Goal: Transaction & Acquisition: Book appointment/travel/reservation

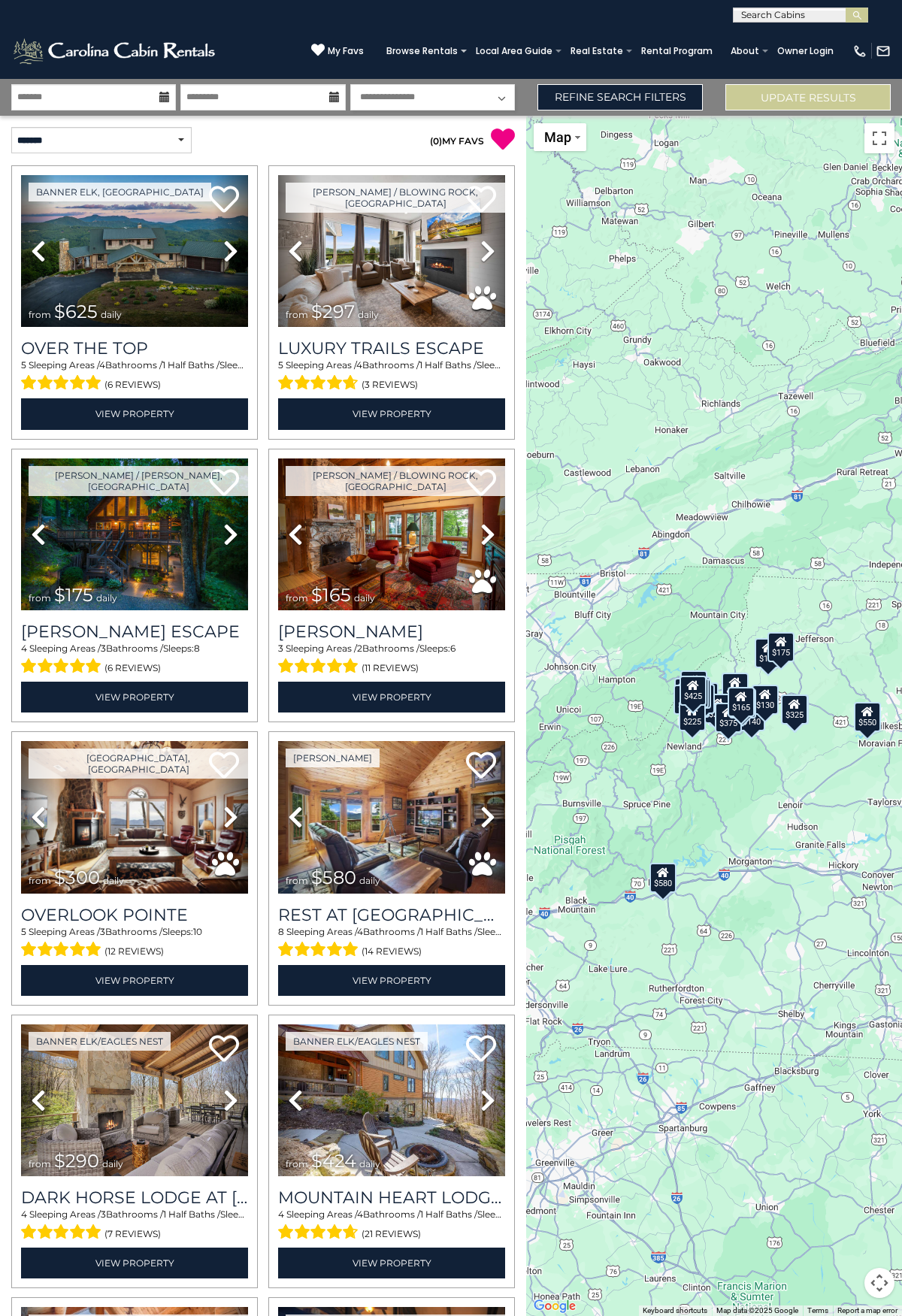
drag, startPoint x: 732, startPoint y: 629, endPoint x: 730, endPoint y: 592, distance: 37.1
click at [730, 592] on div "$625 $297 $175 $165 $300 $580 $290 $424 $395 $270 $185 $265 $230 $550 $349 $230…" at bounding box center [714, 716] width 376 height 1200
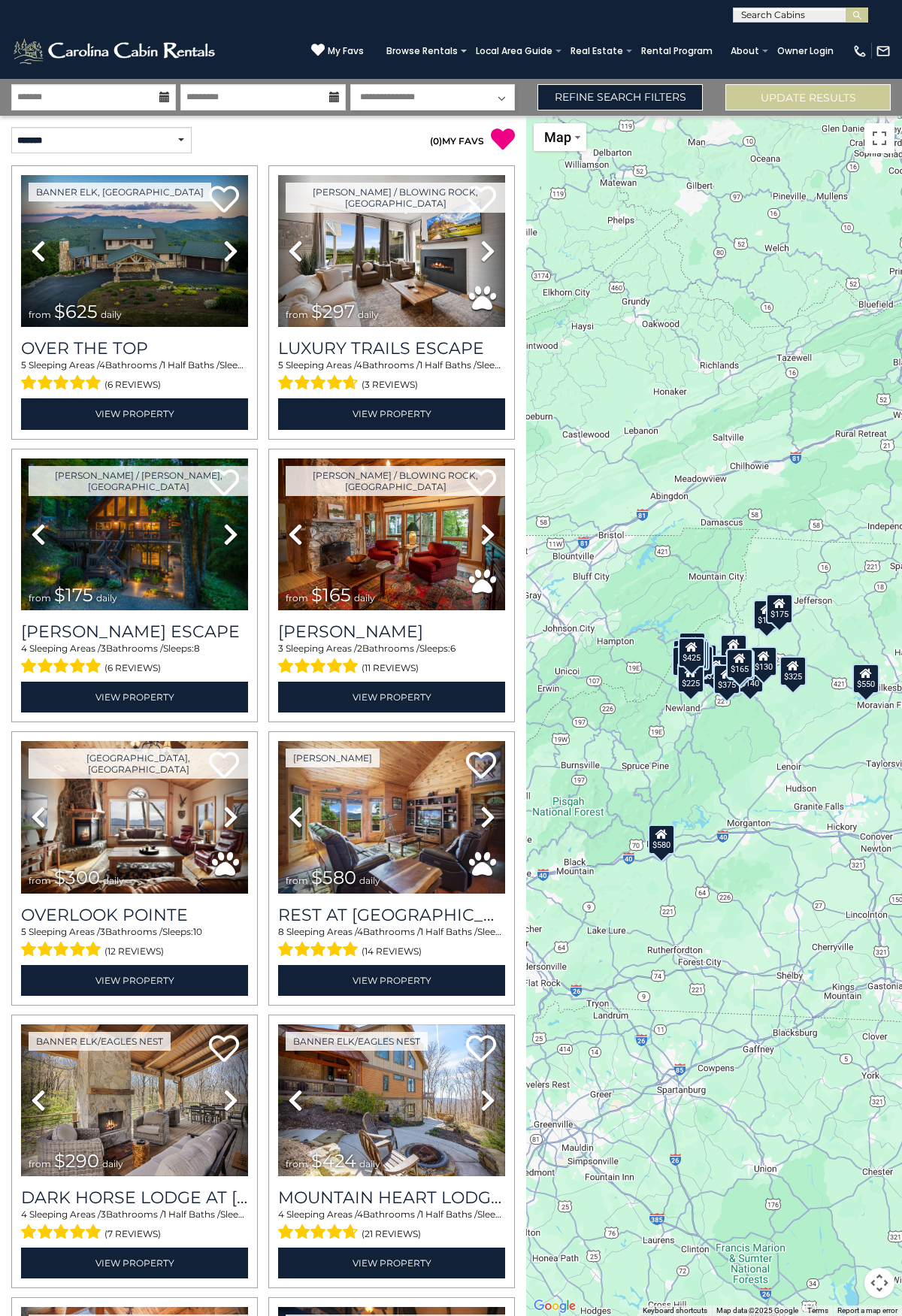
drag, startPoint x: 746, startPoint y: 774, endPoint x: 744, endPoint y: 812, distance: 38.1
click at [744, 812] on div "$625 $297 $175 $165 $300 $580 $290 $424 $395 $270 $185 $265 $230 $550 $349 $230…" at bounding box center [714, 716] width 376 height 1200
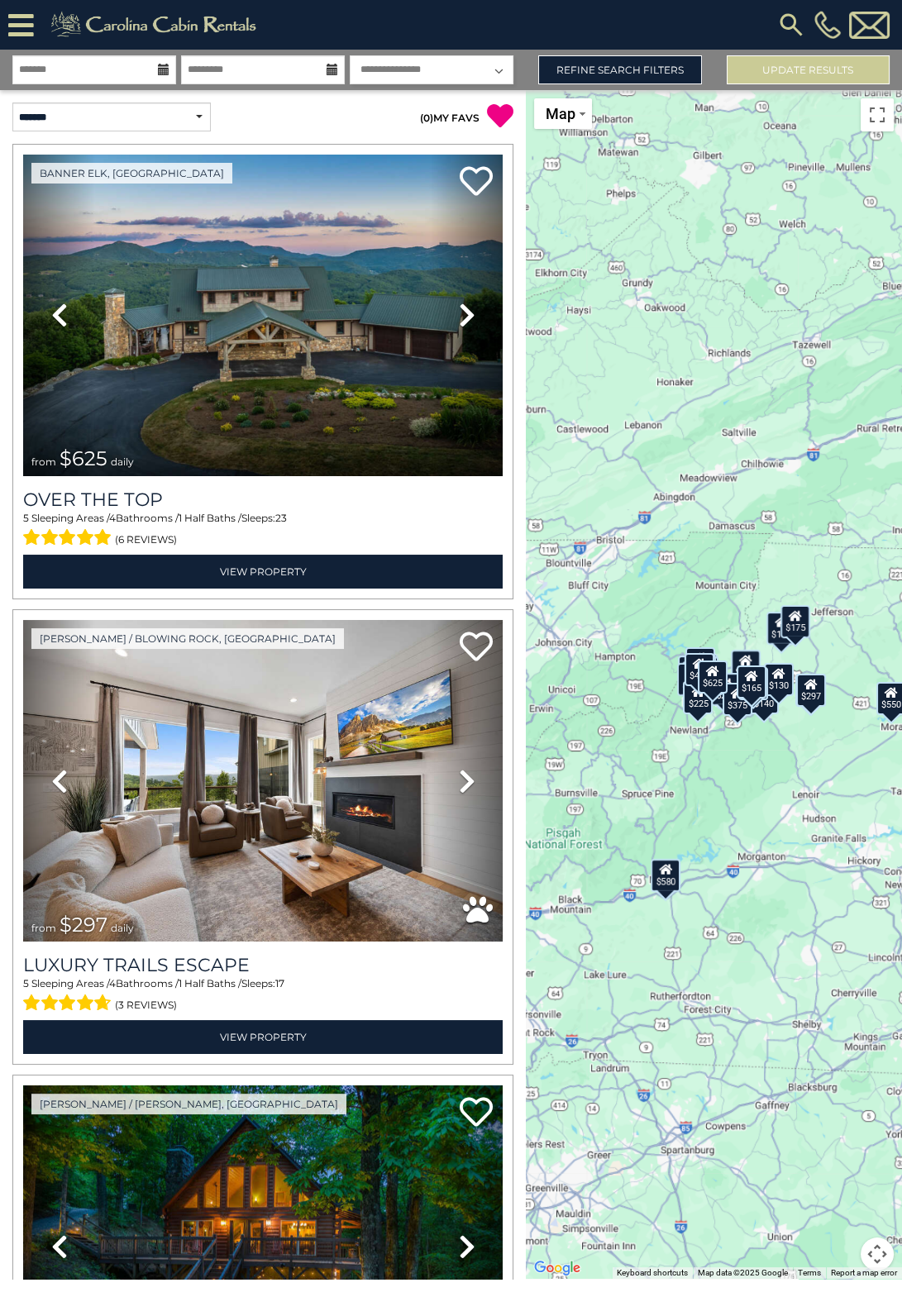
drag, startPoint x: 736, startPoint y: 707, endPoint x: 744, endPoint y: 772, distance: 65.5
click at [744, 772] on div "$625 $297 $175 $165 $300 $580 $290 $424 $395 $270 $185 $265 $230 $550 $349 $230…" at bounding box center [714, 684] width 376 height 1189
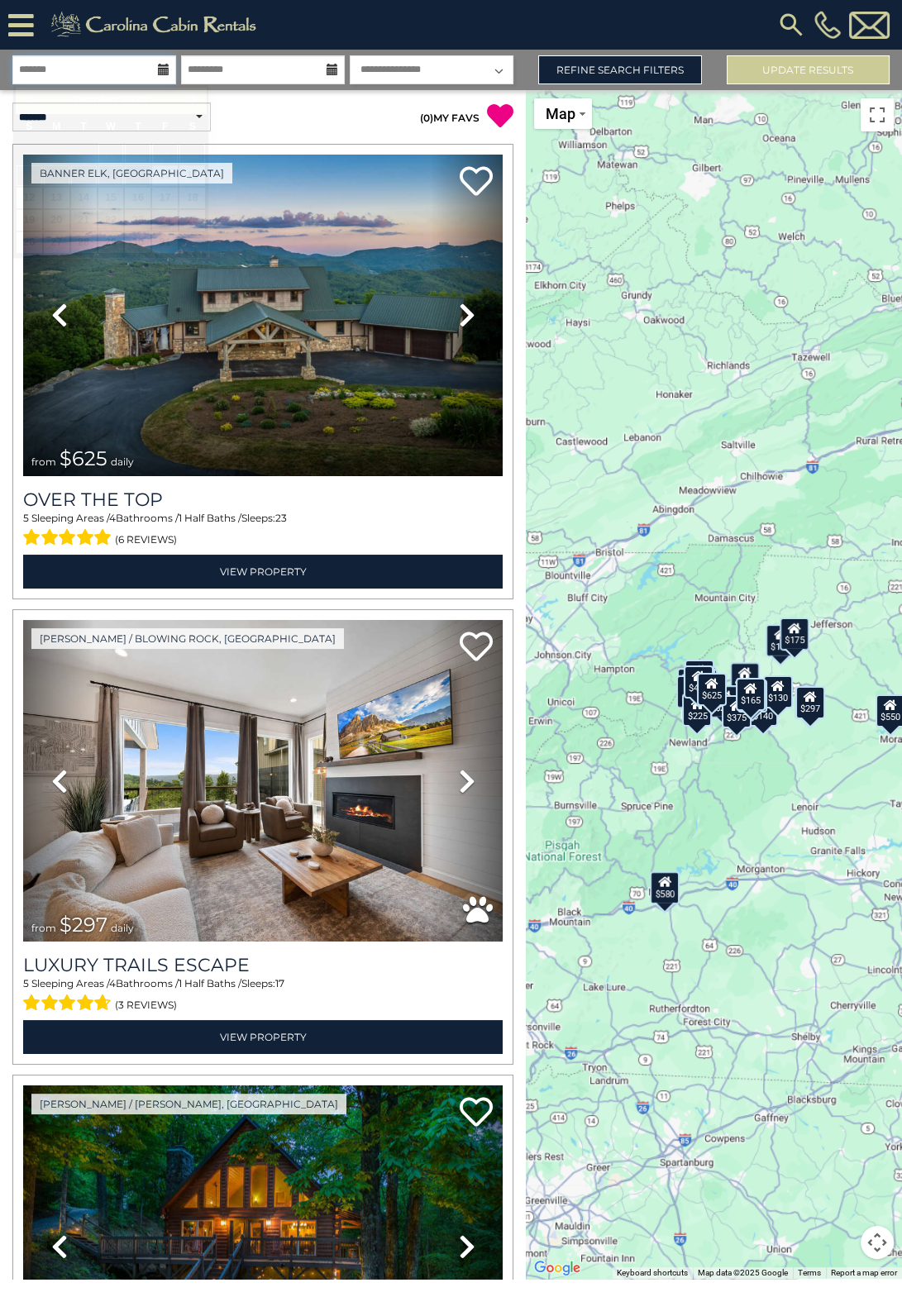
click at [119, 73] on input "text" at bounding box center [94, 70] width 164 height 29
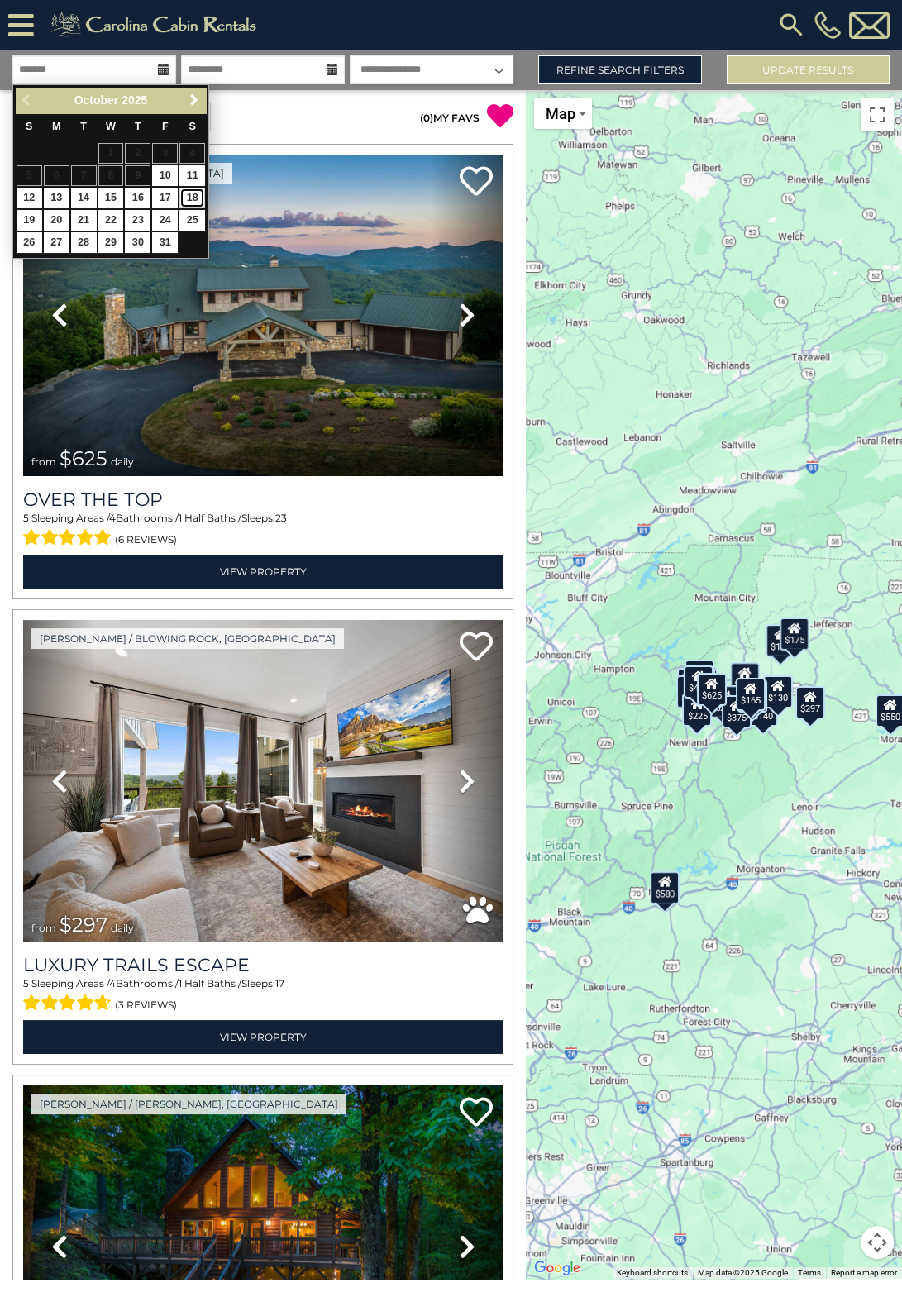
click at [189, 196] on link "18" at bounding box center [192, 198] width 25 height 21
type input "********"
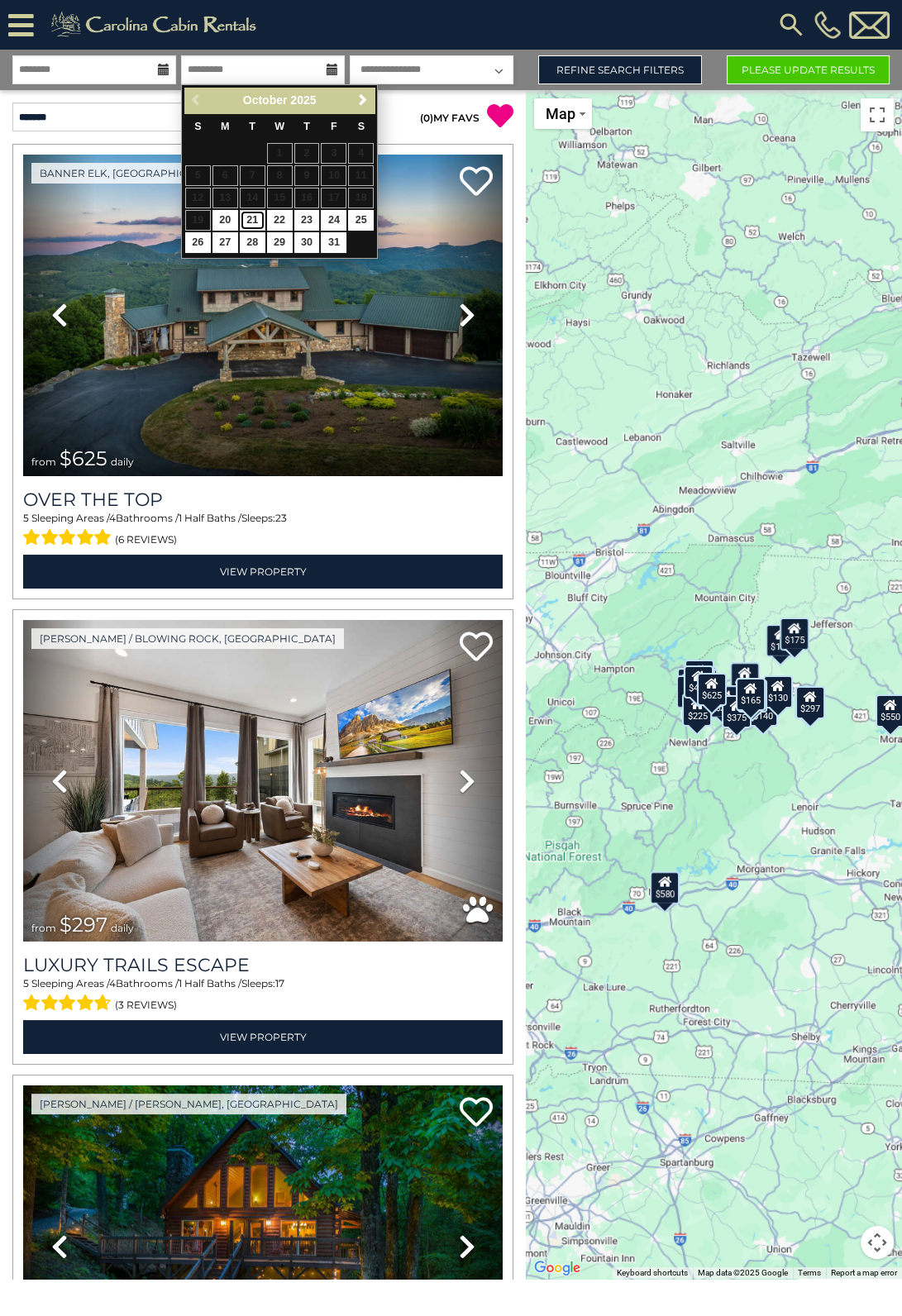
click at [249, 217] on link "21" at bounding box center [253, 219] width 25 height 21
type input "********"
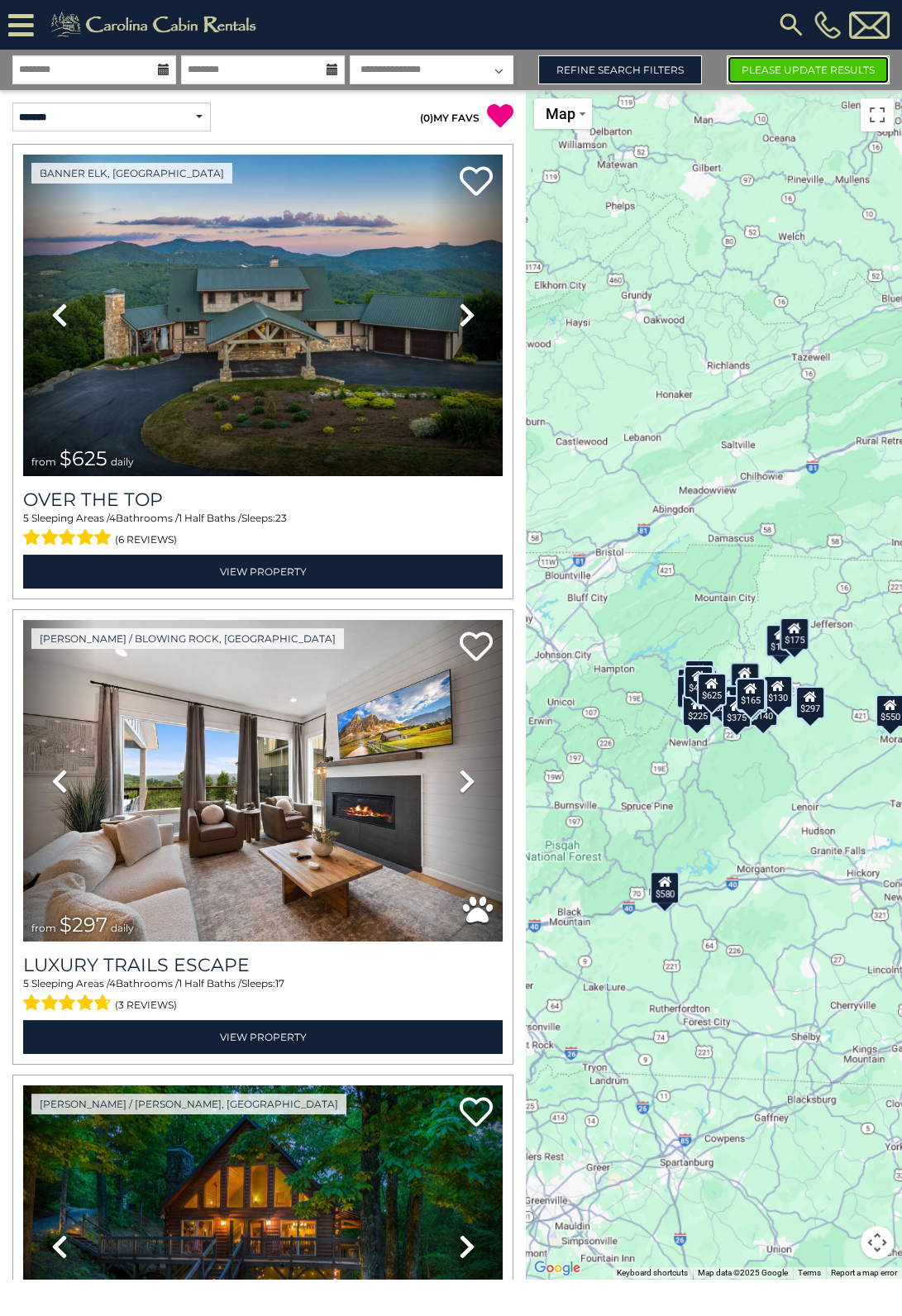
click at [781, 69] on button "Please Update Results" at bounding box center [808, 70] width 163 height 29
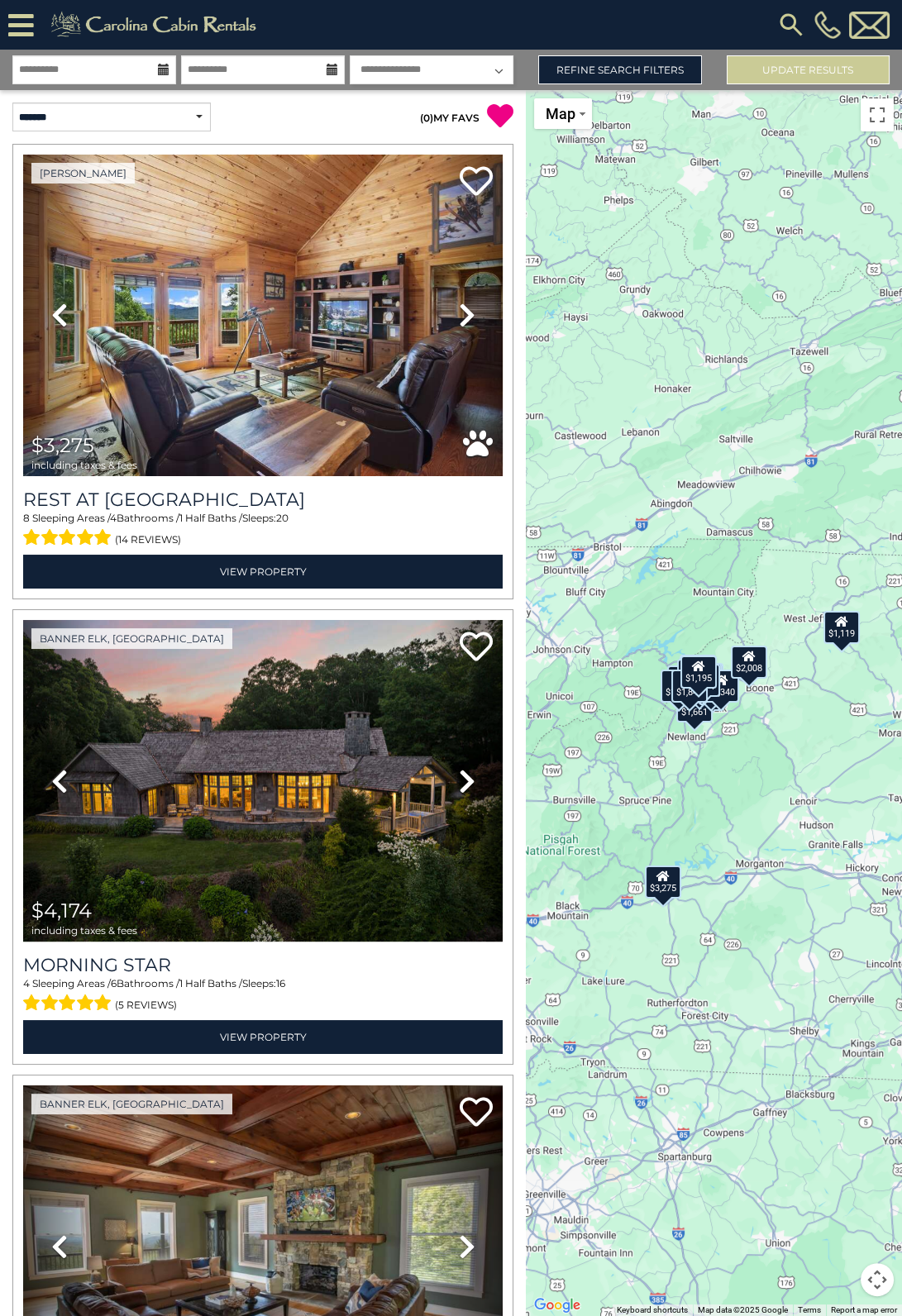
drag, startPoint x: 743, startPoint y: 767, endPoint x: 744, endPoint y: 781, distance: 14.0
click at [744, 781] on div "$3,275 $4,174 $1,661 $2,753 $1,387 $1,779 $1,504 $2,725 $1,656 $607 $1,954 $1,2…" at bounding box center [714, 703] width 376 height 1226
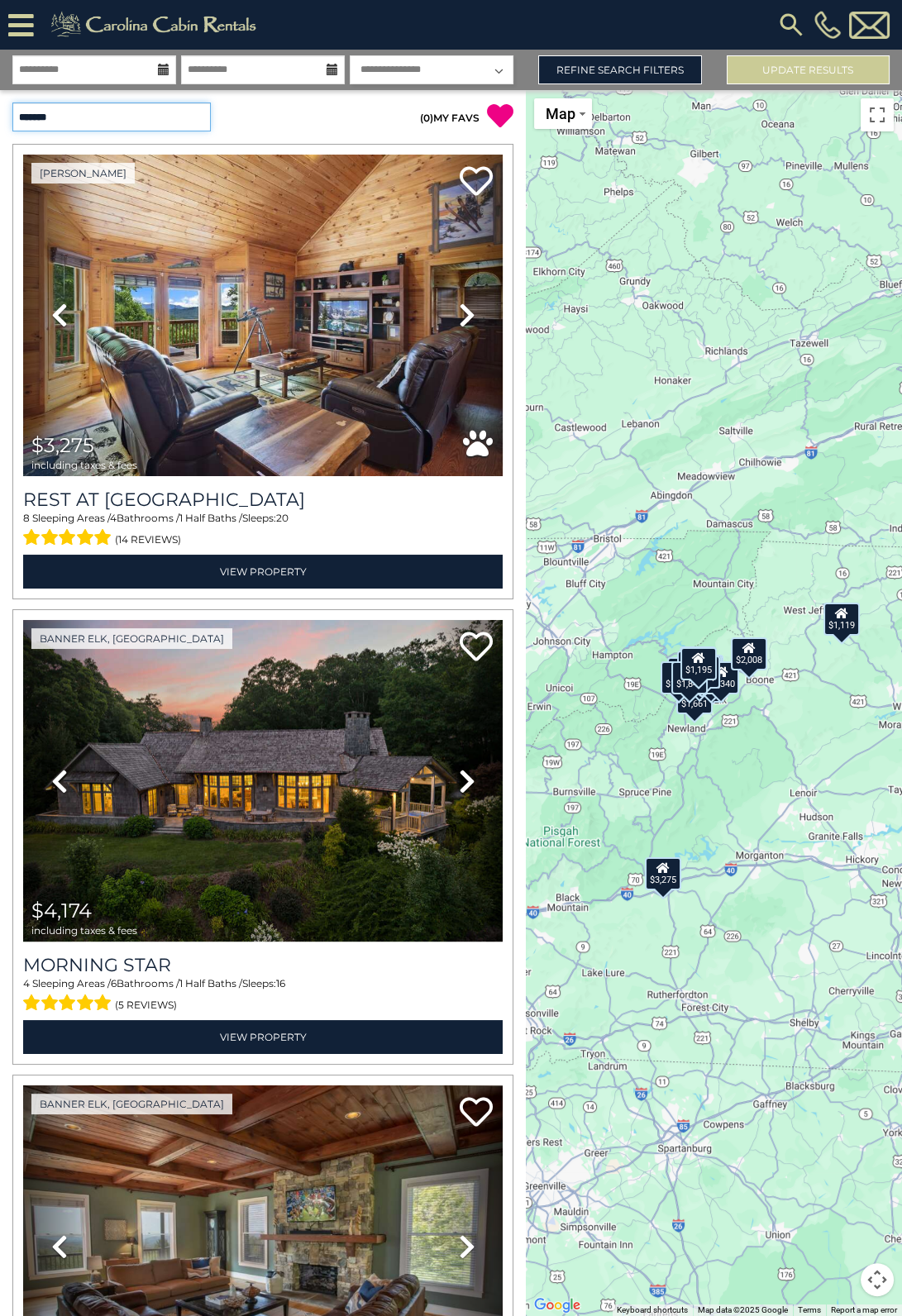
click at [167, 114] on select "**********" at bounding box center [112, 118] width 199 height 29
select select "*********"
click at [13, 103] on select "**********" at bounding box center [112, 118] width 199 height 29
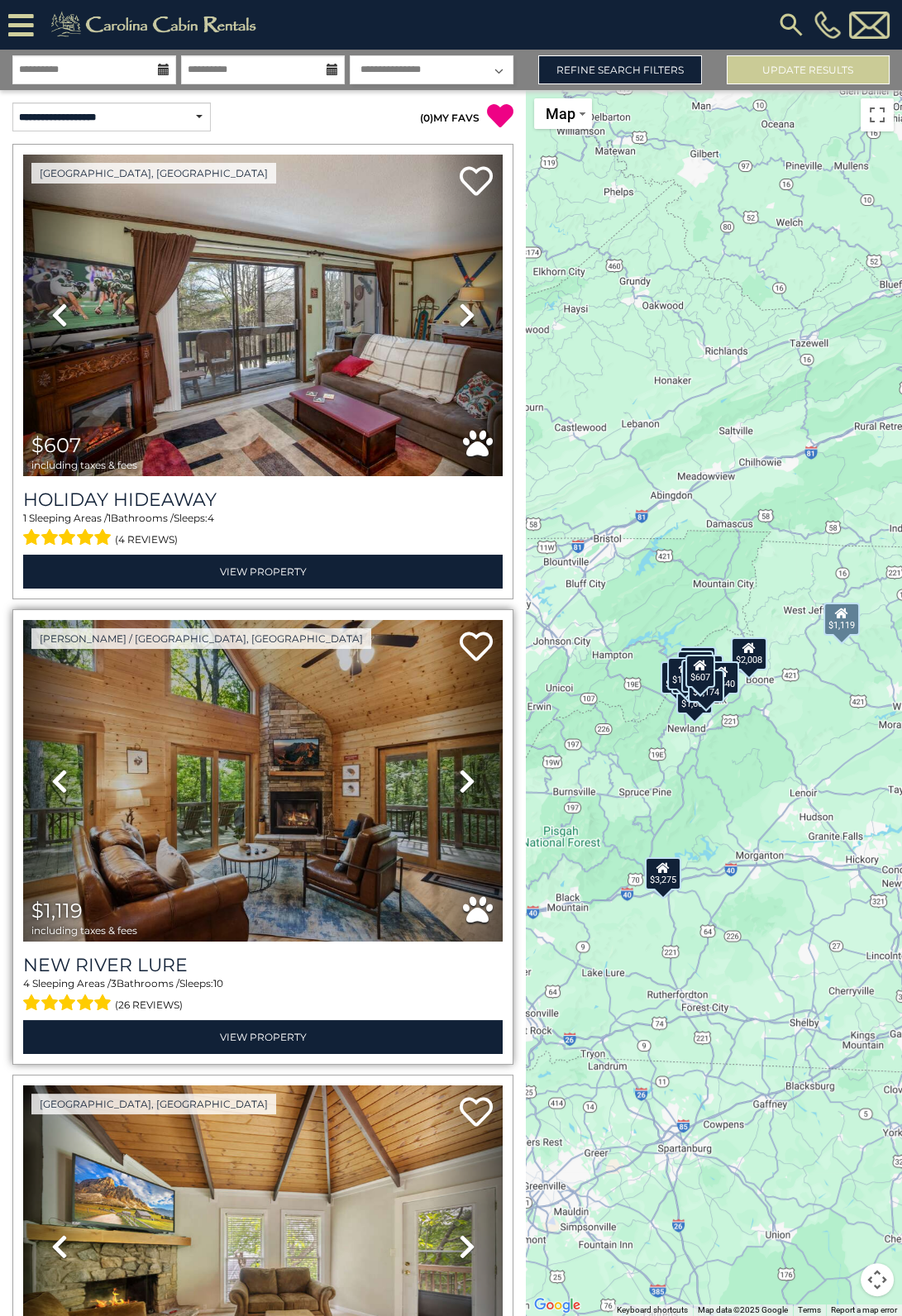
click at [460, 772] on icon at bounding box center [466, 780] width 17 height 26
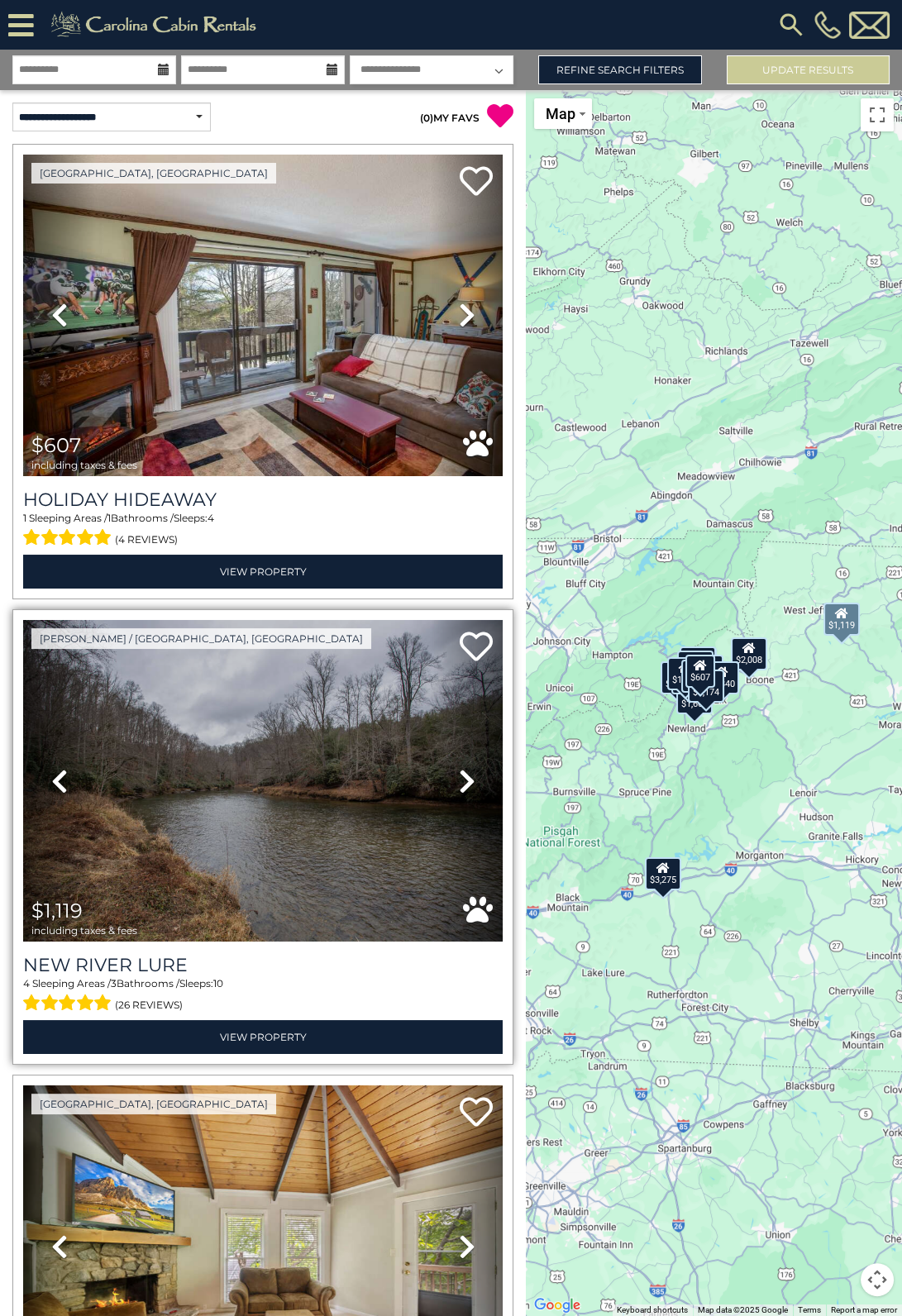
click at [460, 772] on icon at bounding box center [466, 780] width 17 height 26
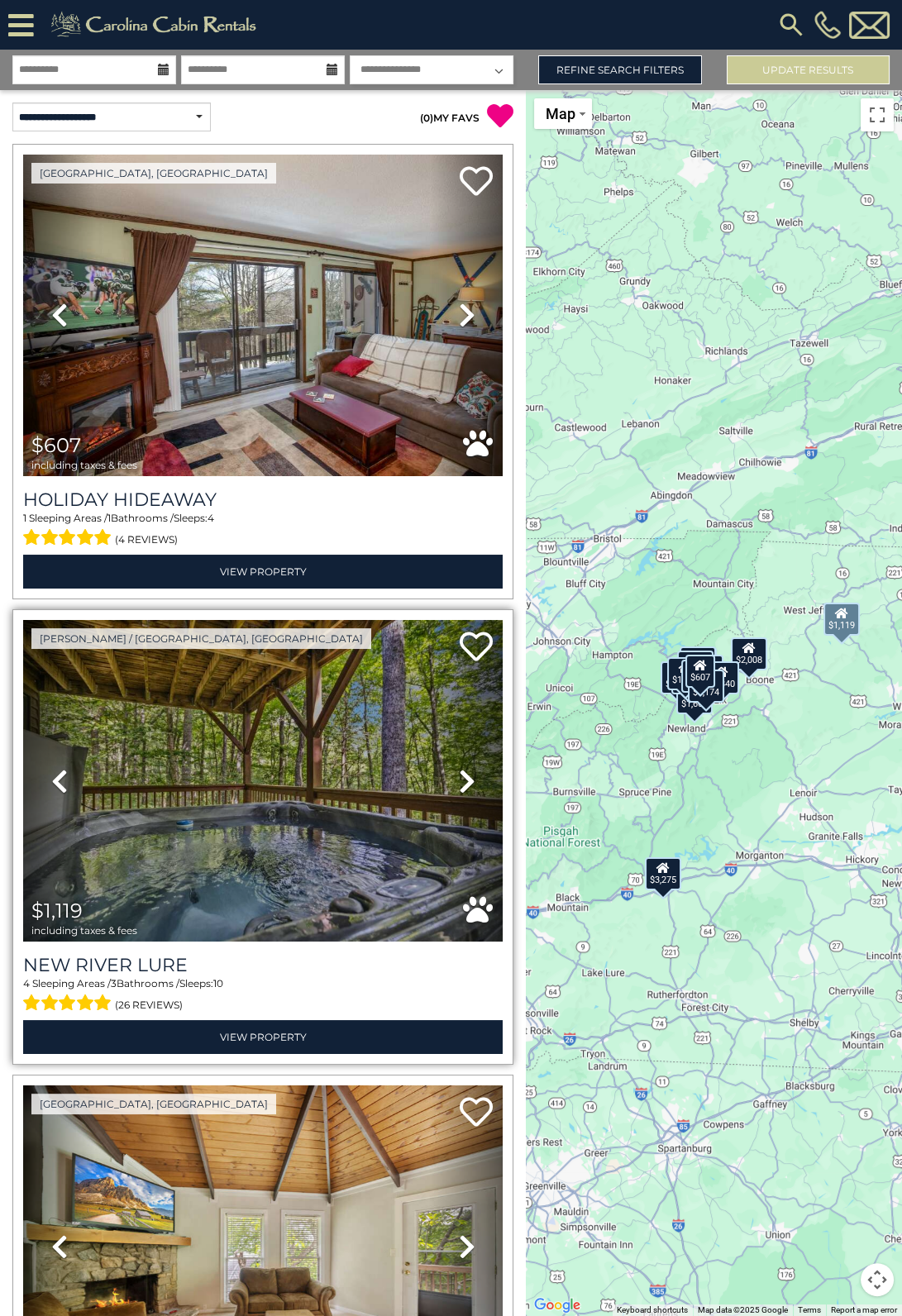
click at [460, 772] on icon at bounding box center [466, 780] width 17 height 26
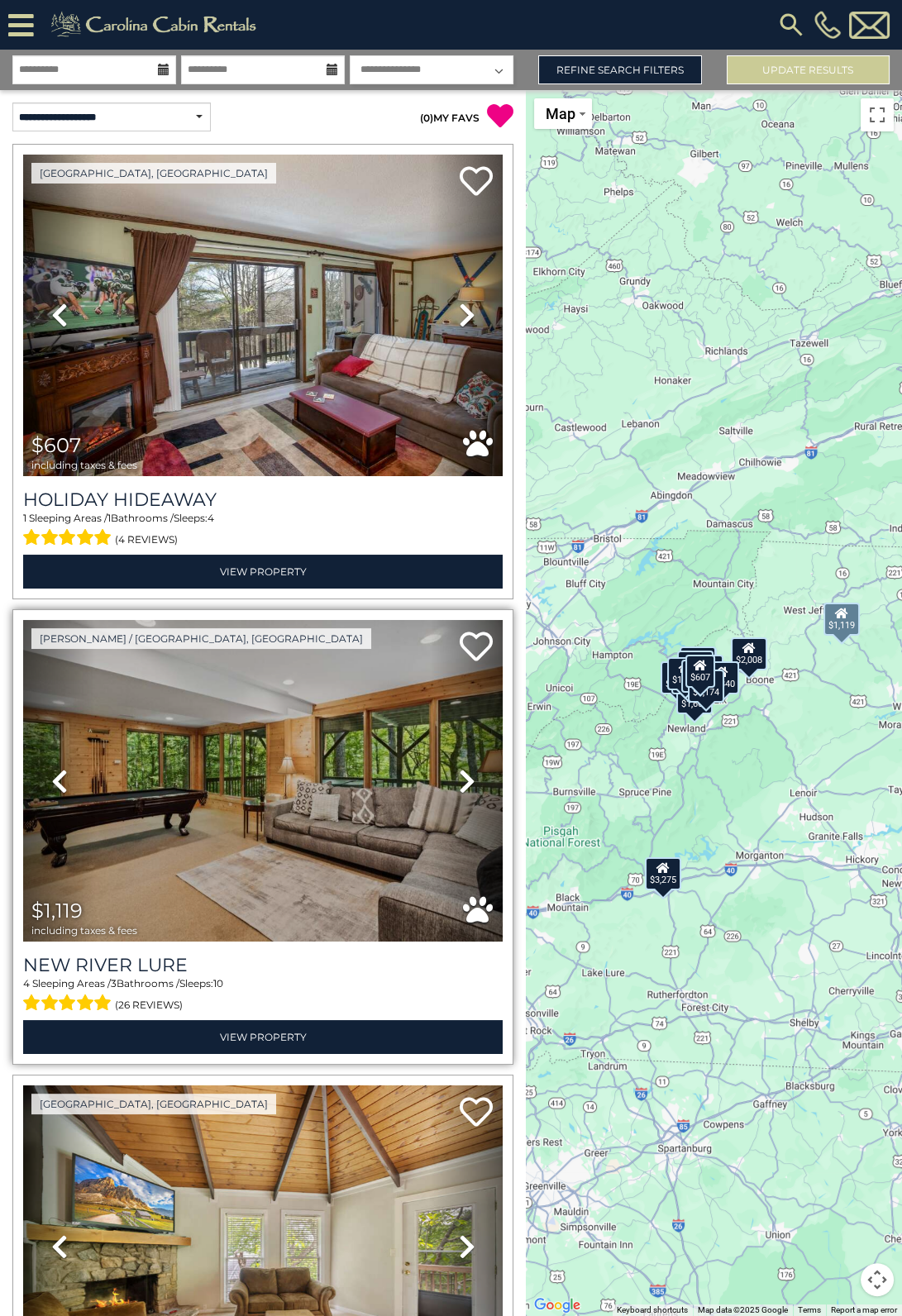
click at [460, 772] on icon at bounding box center [466, 780] width 17 height 26
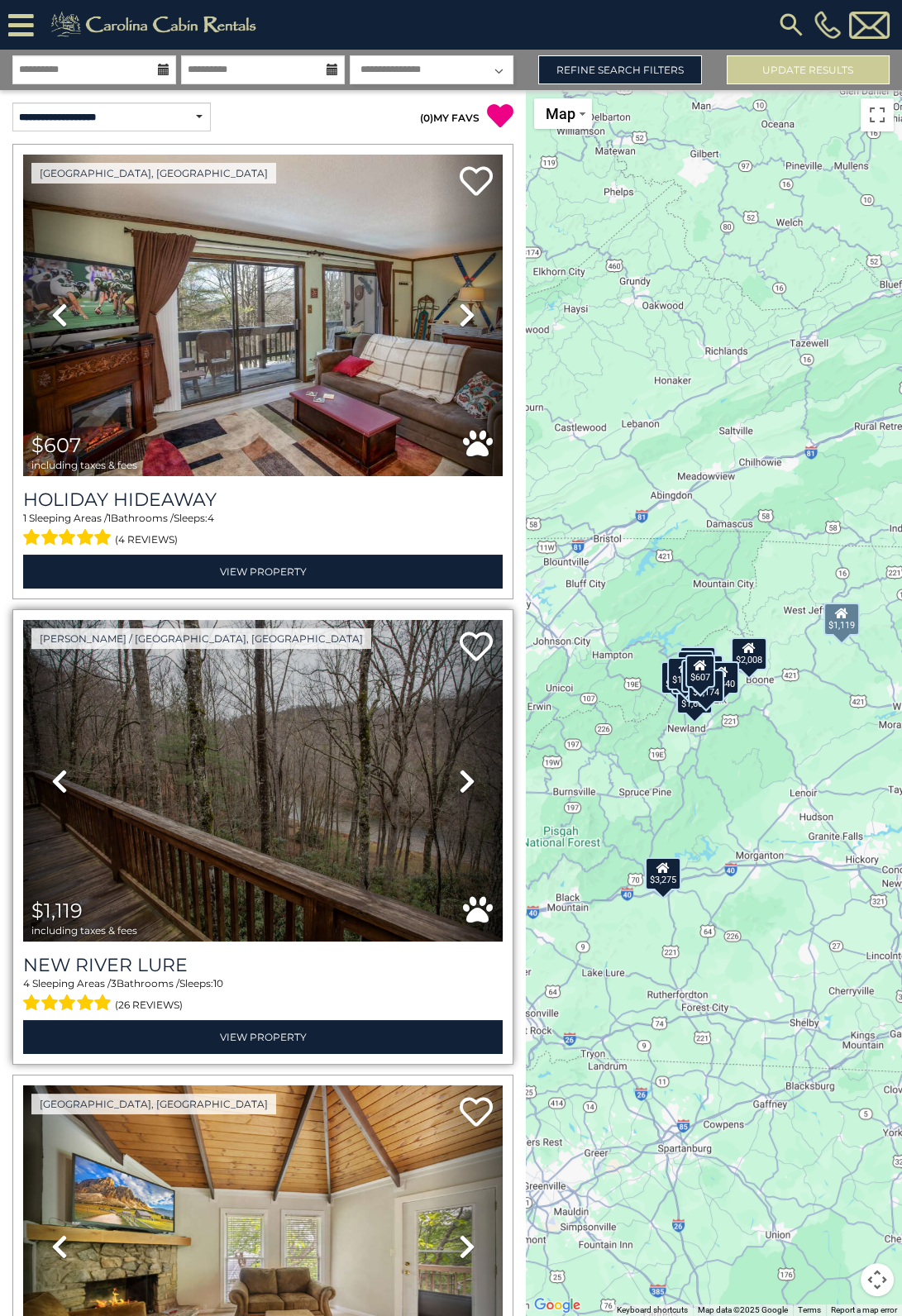
click at [460, 772] on icon at bounding box center [466, 780] width 17 height 26
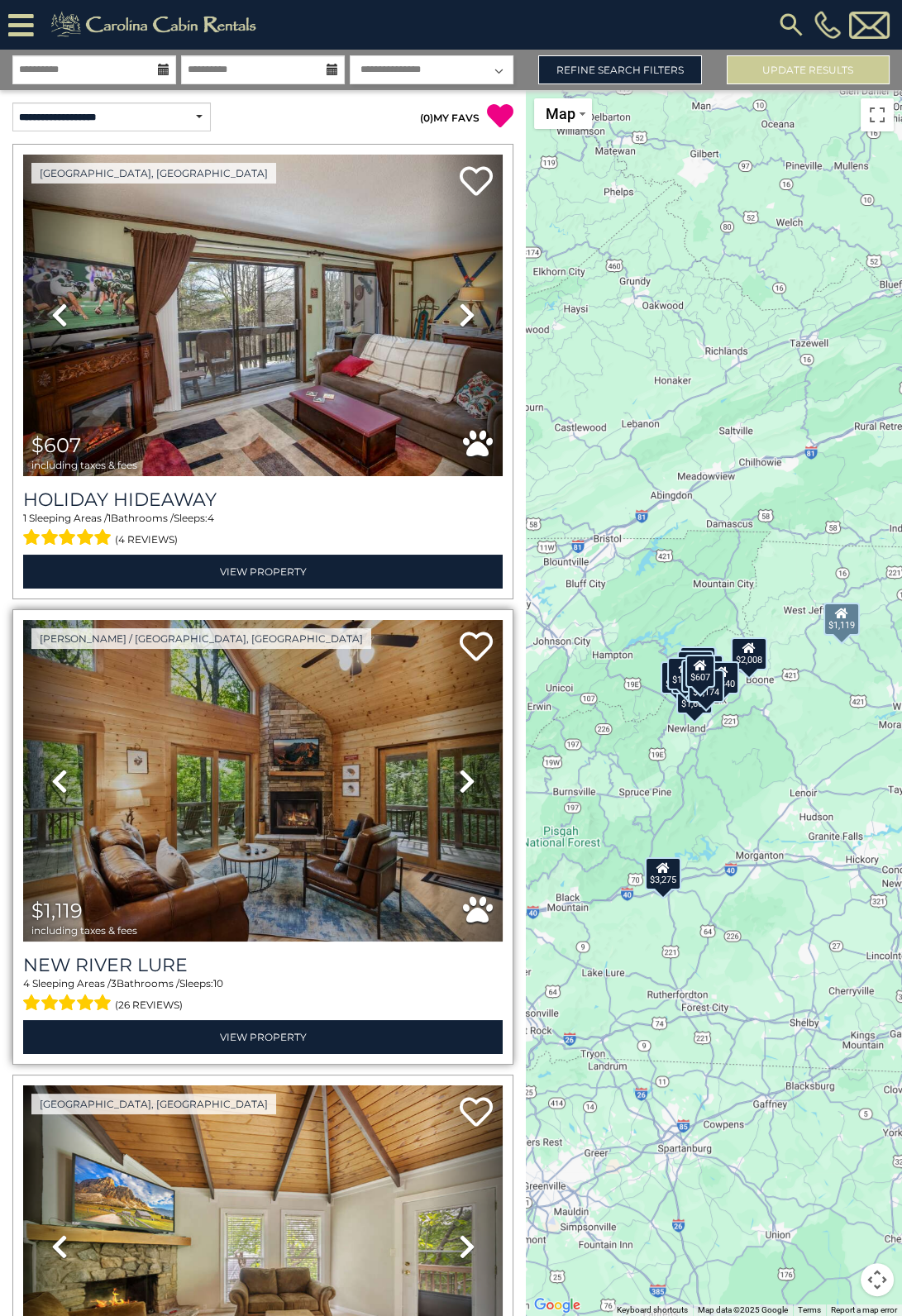
click at [462, 772] on icon at bounding box center [466, 780] width 17 height 26
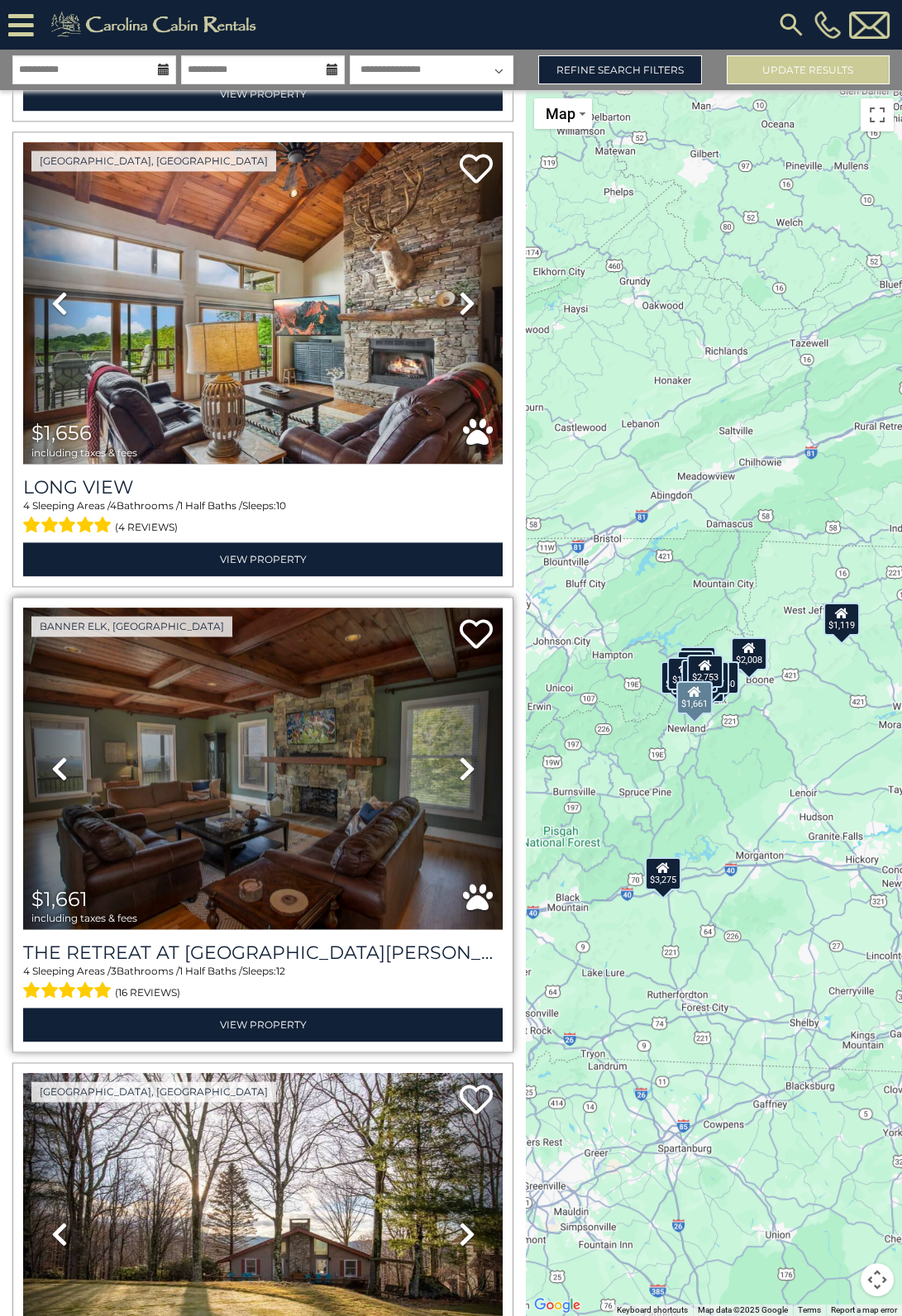
scroll to position [3681, 0]
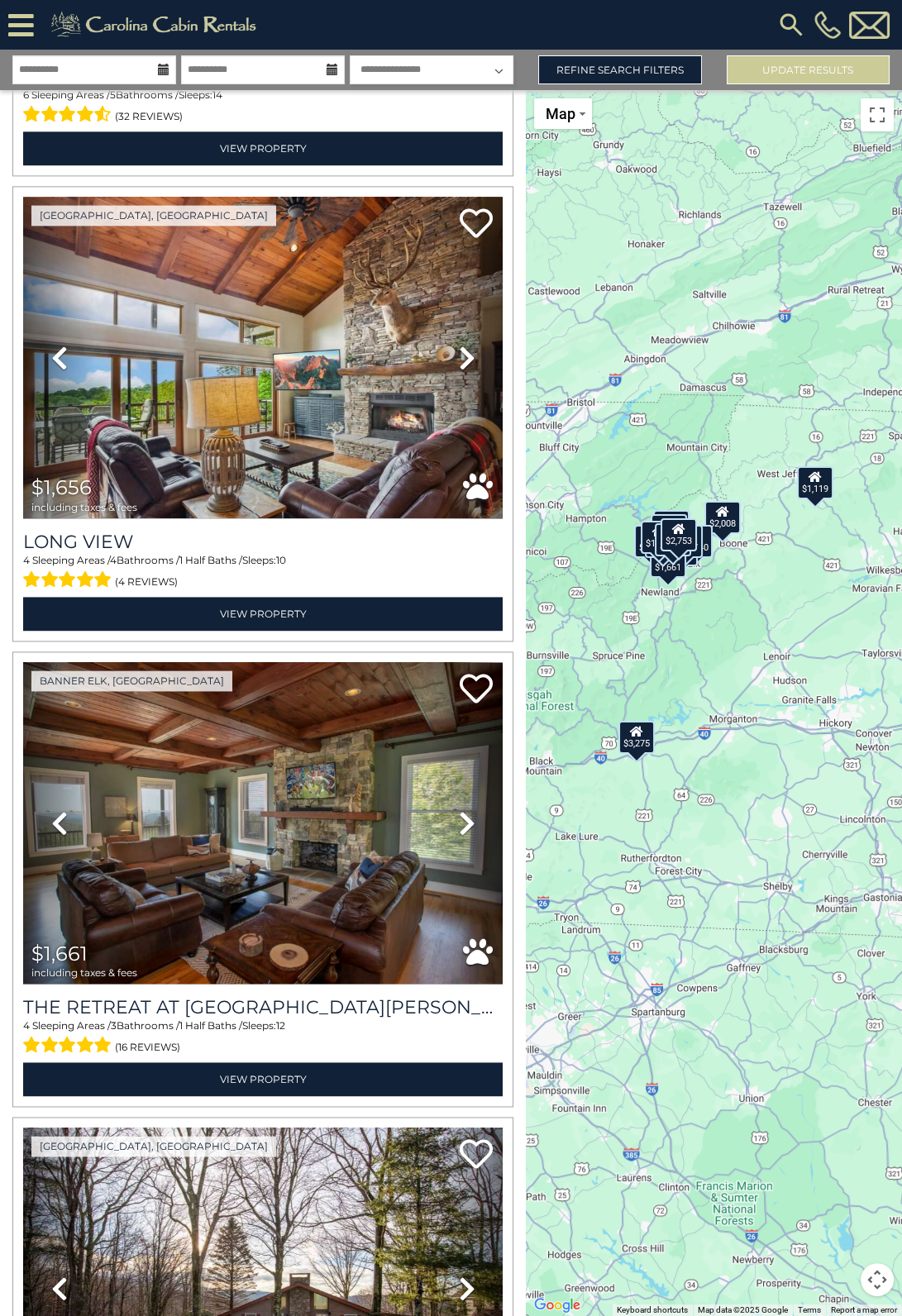
drag, startPoint x: 710, startPoint y: 521, endPoint x: 688, endPoint y: 376, distance: 146.7
click at [685, 363] on div "$607 $1,119 $1,171 $1,195 $1,268 $1,387 $1,429 $1,504 $1,656 $1,661 $1,779 $1,8…" at bounding box center [714, 703] width 376 height 1226
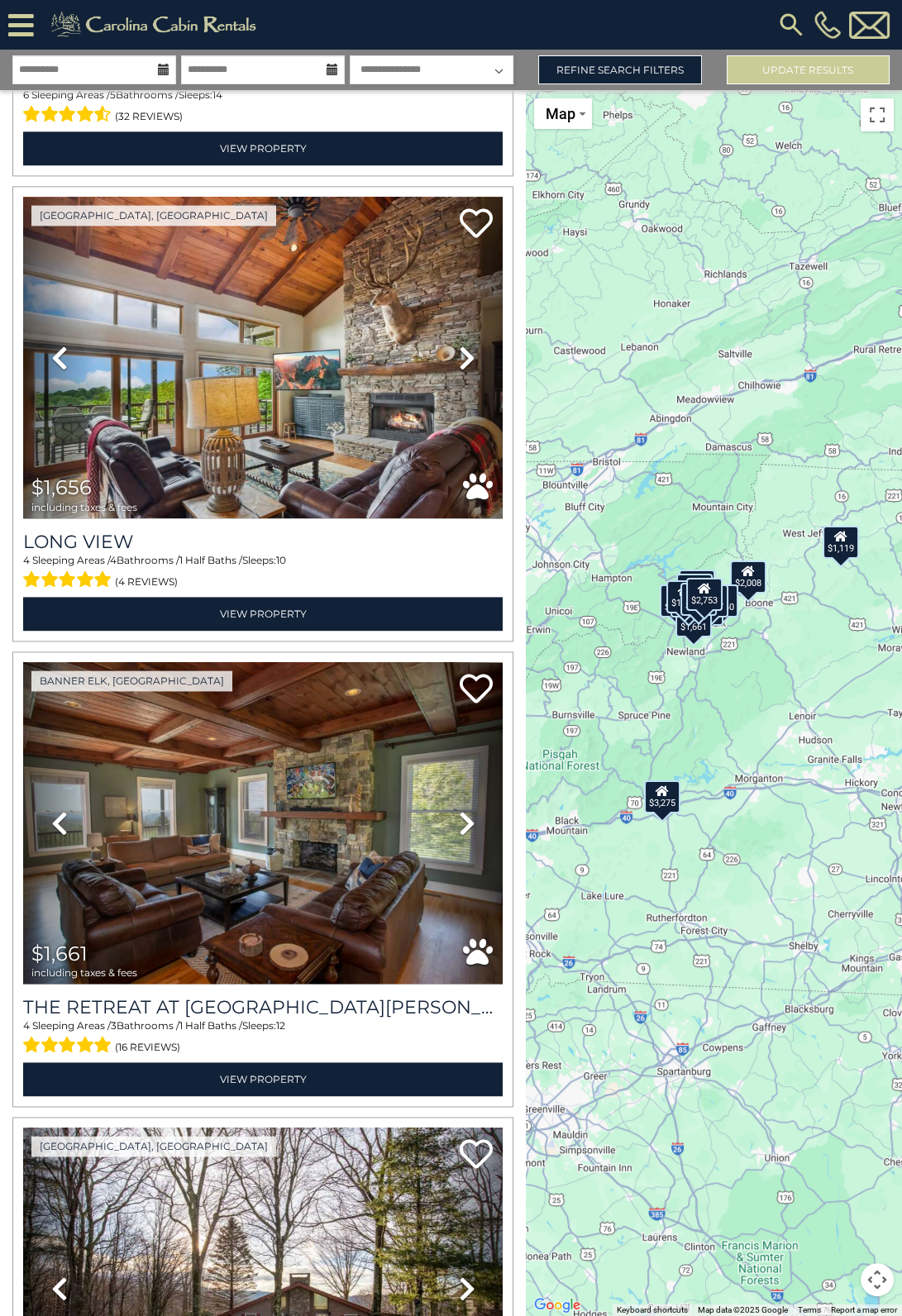
drag, startPoint x: 770, startPoint y: 1168, endPoint x: 781, endPoint y: 1210, distance: 43.4
click at [781, 1210] on div "$607 $1,119 $1,171 $1,195 $1,268 $1,387 $1,429 $1,504 $1,656 $1,661 $1,779 $1,8…" at bounding box center [714, 703] width 376 height 1226
click at [696, 635] on div "$1,661" at bounding box center [693, 623] width 36 height 33
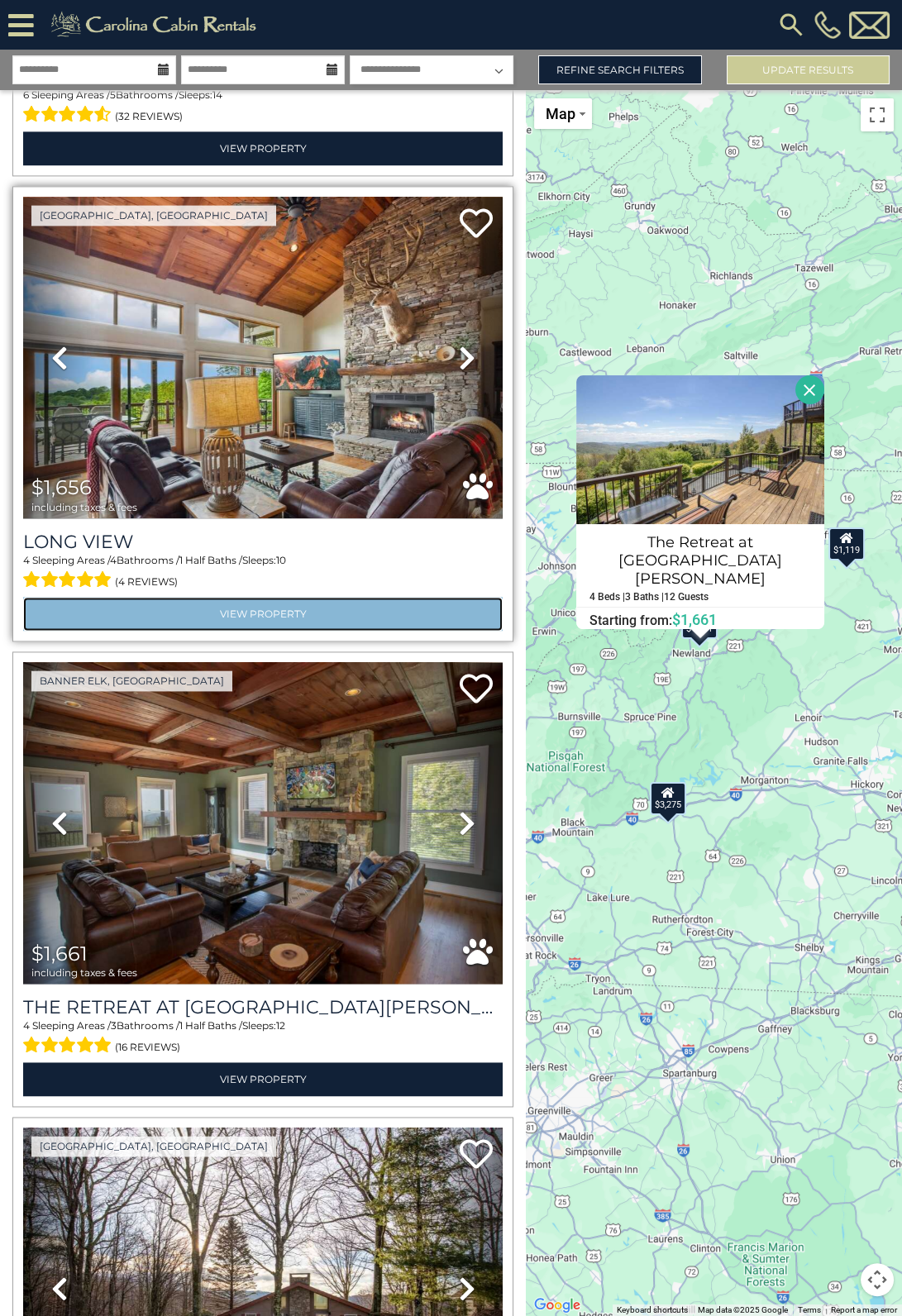
click at [263, 596] on link "View Property" at bounding box center [263, 613] width 480 height 34
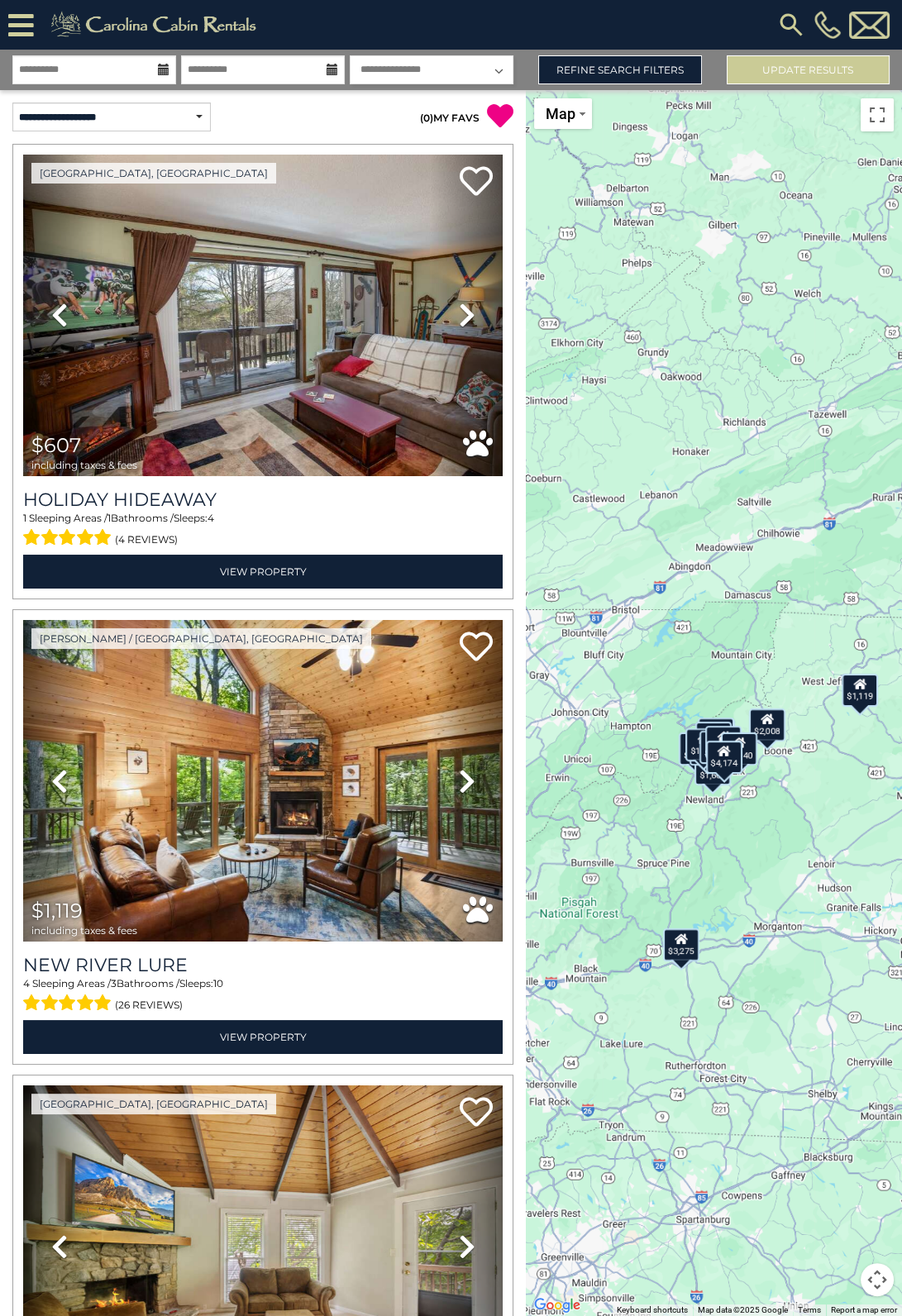
drag, startPoint x: 726, startPoint y: 775, endPoint x: 753, endPoint y: 817, distance: 49.9
click at [753, 817] on div "$607 $1,119 $1,171 $1,195 $1,268 $1,387 $1,429 $1,504 $1,656 $1,661 $1,779 $1,8…" at bounding box center [714, 703] width 376 height 1226
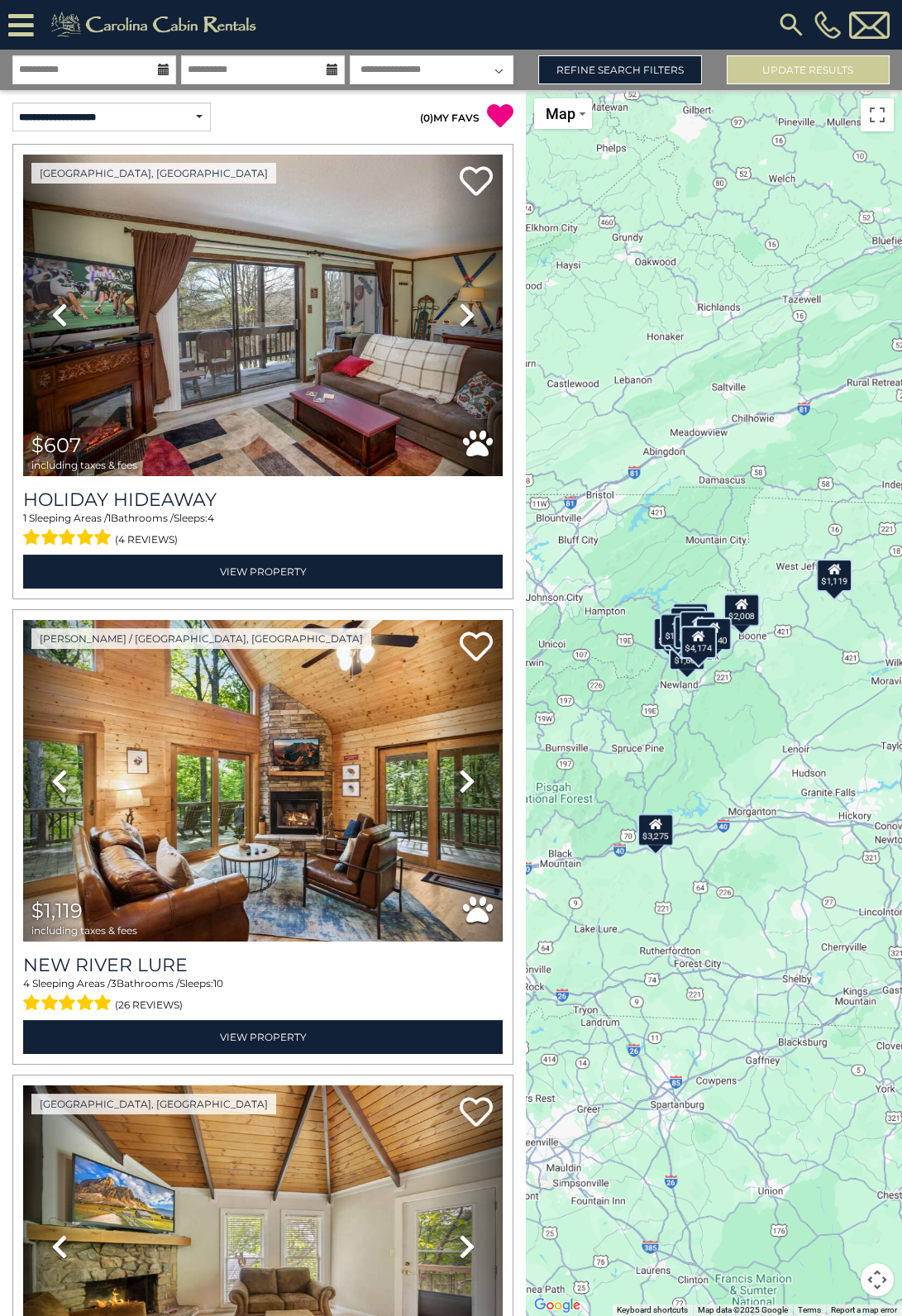
drag, startPoint x: 732, startPoint y: 901, endPoint x: 706, endPoint y: 774, distance: 129.6
click at [703, 767] on div "$607 $1,119 $1,171 $1,195 $1,268 $1,387 $1,429 $1,504 $1,656 $1,661 $1,779 $1,8…" at bounding box center [714, 703] width 376 height 1226
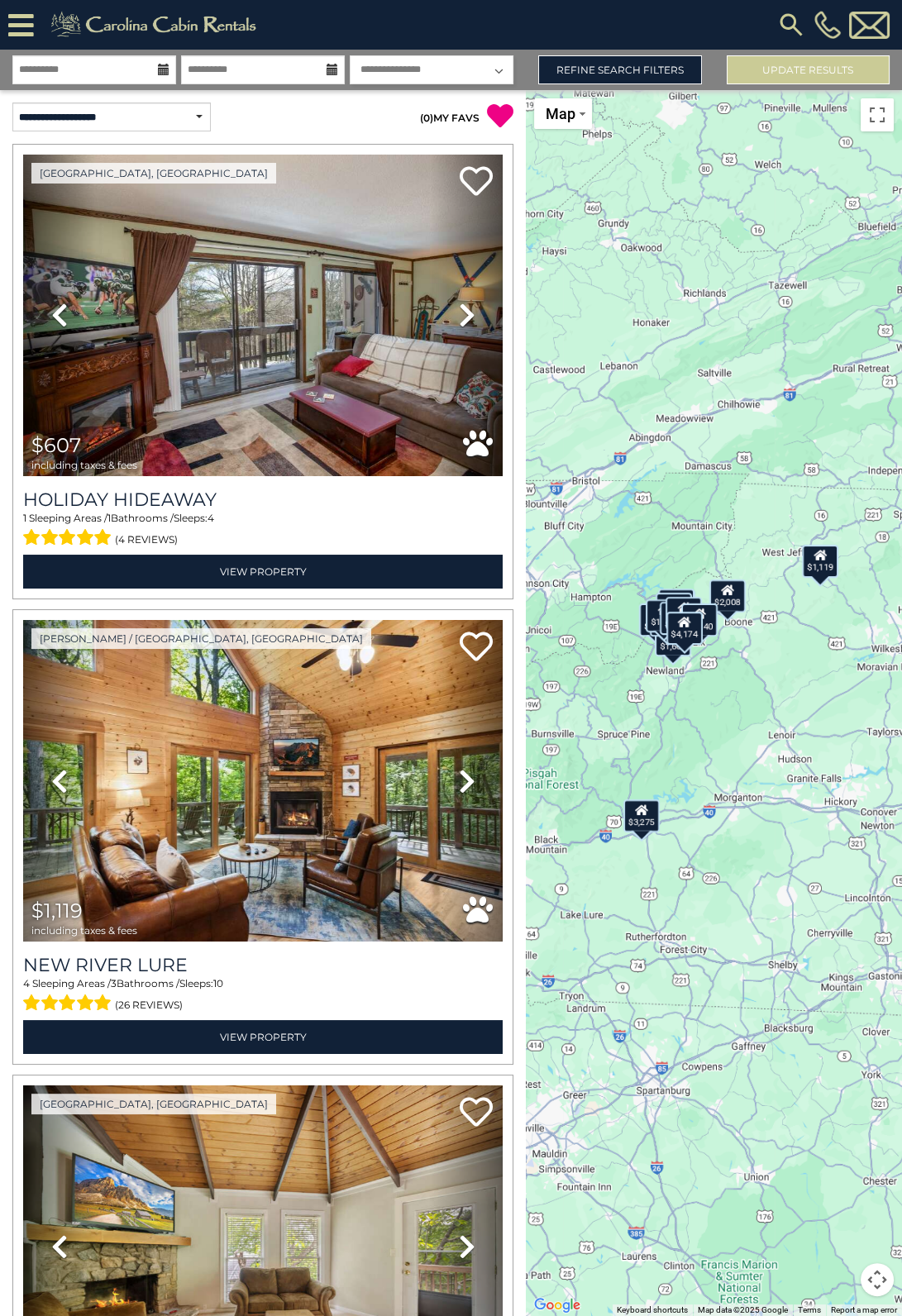
drag, startPoint x: 736, startPoint y: 964, endPoint x: 724, endPoint y: 975, distance: 16.3
click at [724, 975] on div "$607 $1,119 $1,171 $1,195 $1,268 $1,387 $1,429 $1,504 $1,656 $1,661 $1,779 $1,8…" at bounding box center [714, 703] width 376 height 1226
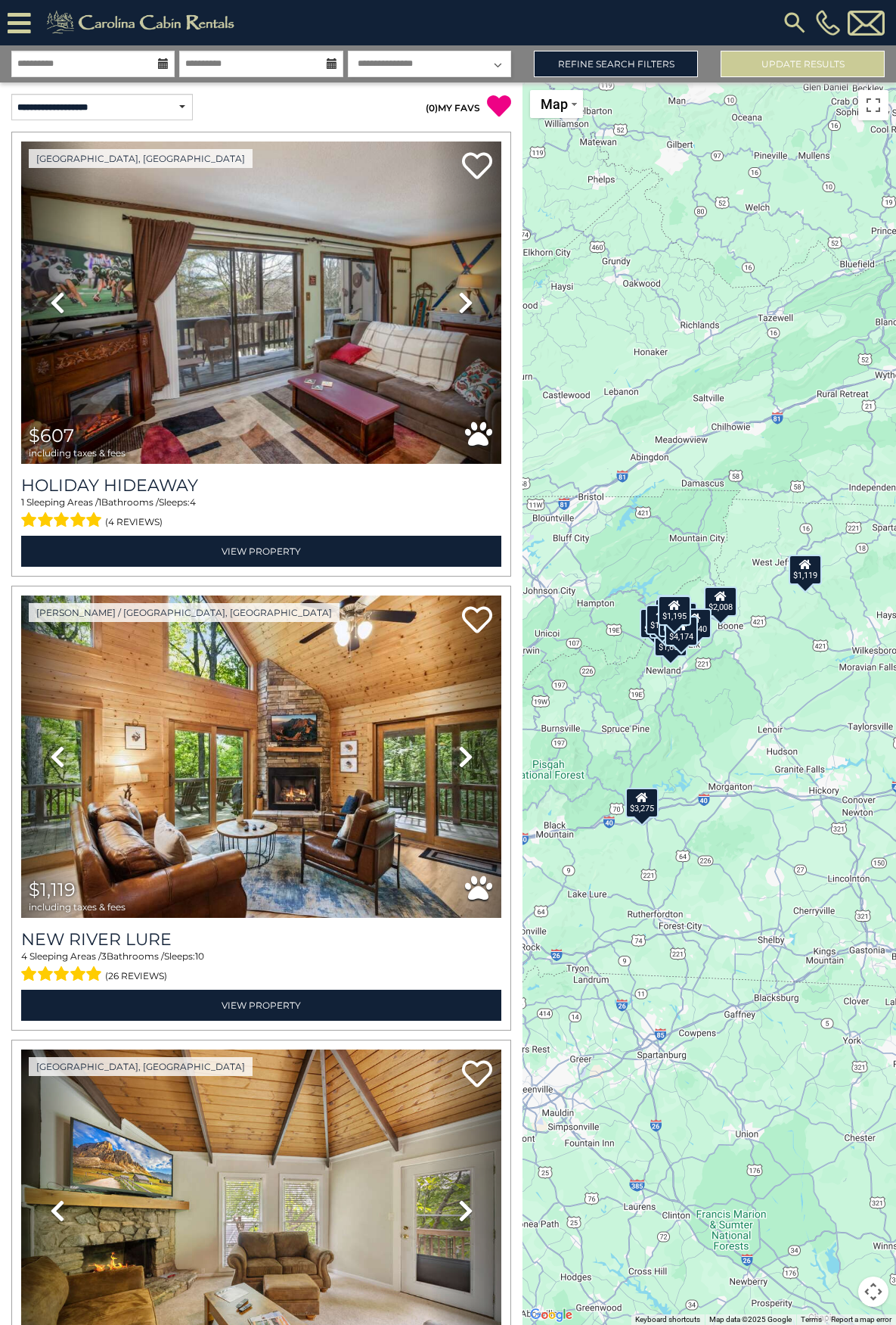
click at [695, 922] on div "$607 $1,119 $1,171 $1,195 $1,268 $1,387 $1,429 $1,504 $1,656 $1,661 $1,779 $1,8…" at bounding box center [709, 704] width 374 height 1243
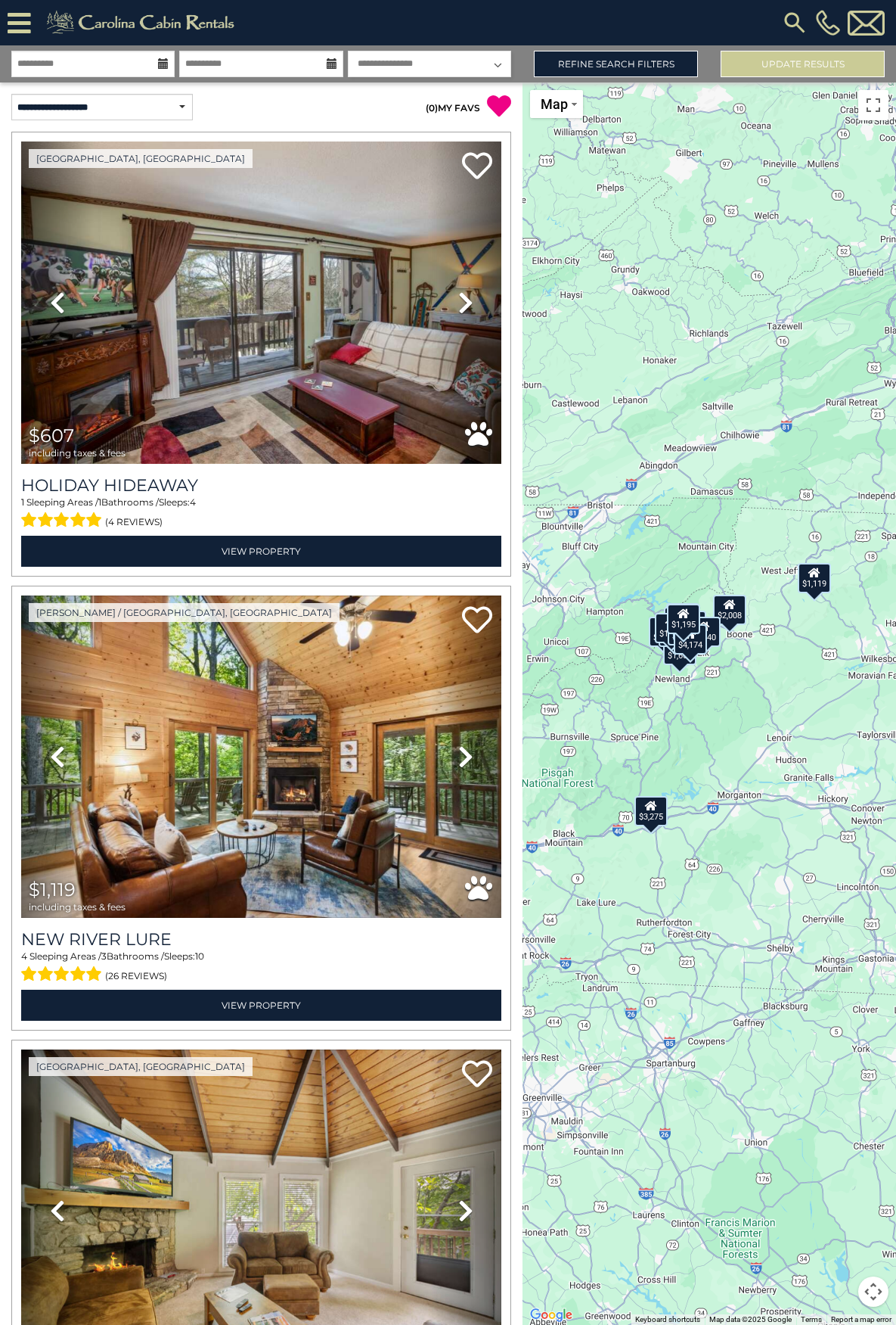
drag, startPoint x: 686, startPoint y: 758, endPoint x: 745, endPoint y: 814, distance: 81.3
click at [745, 813] on div "$607 $1,119 $1,171 $1,195 $1,268 $1,387 $1,429 $1,504 $1,656 $1,661 $1,779 $1,8…" at bounding box center [709, 704] width 374 height 1243
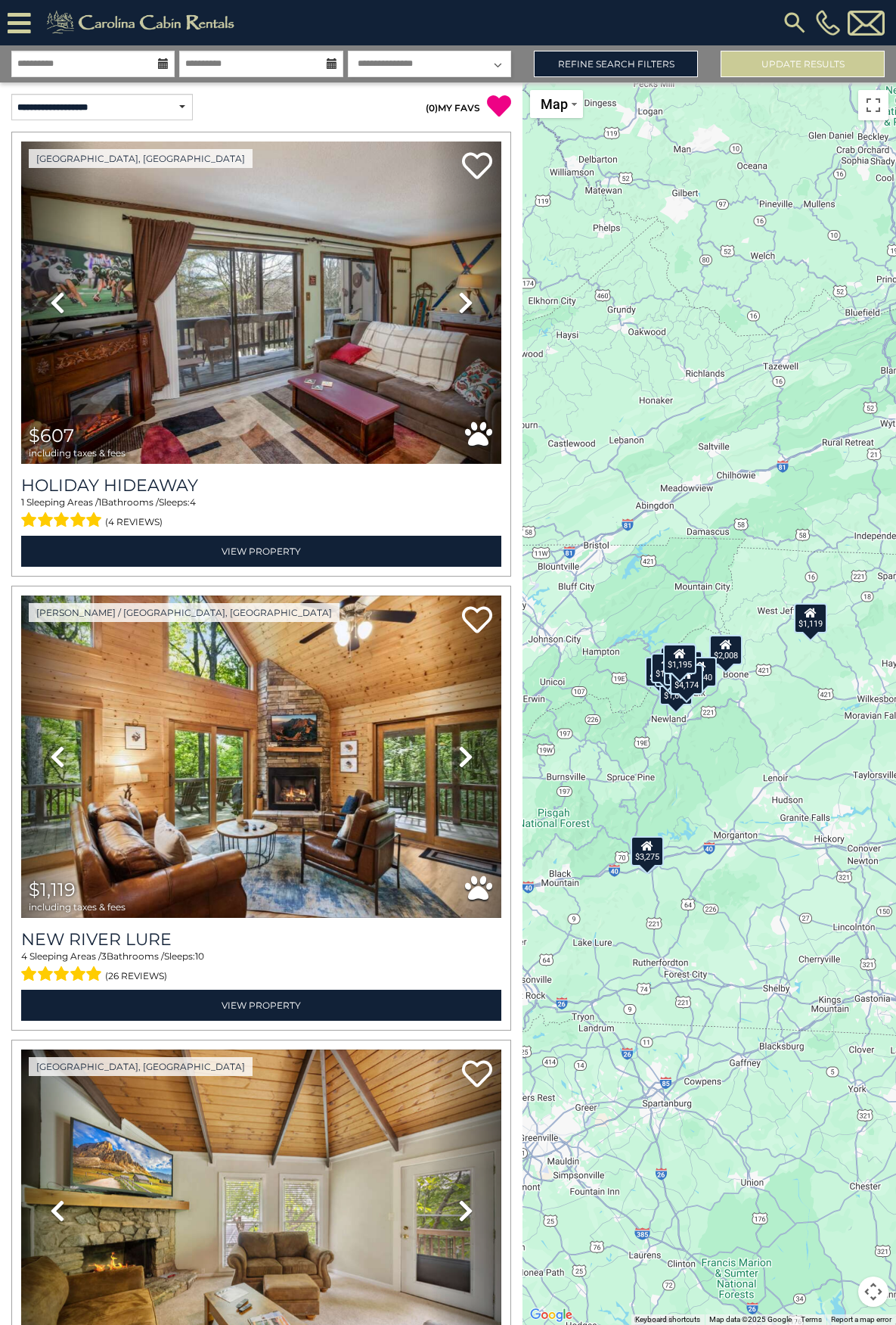
drag, startPoint x: 725, startPoint y: 728, endPoint x: 673, endPoint y: 717, distance: 53.2
click at [673, 695] on div "$4,174" at bounding box center [686, 680] width 33 height 30
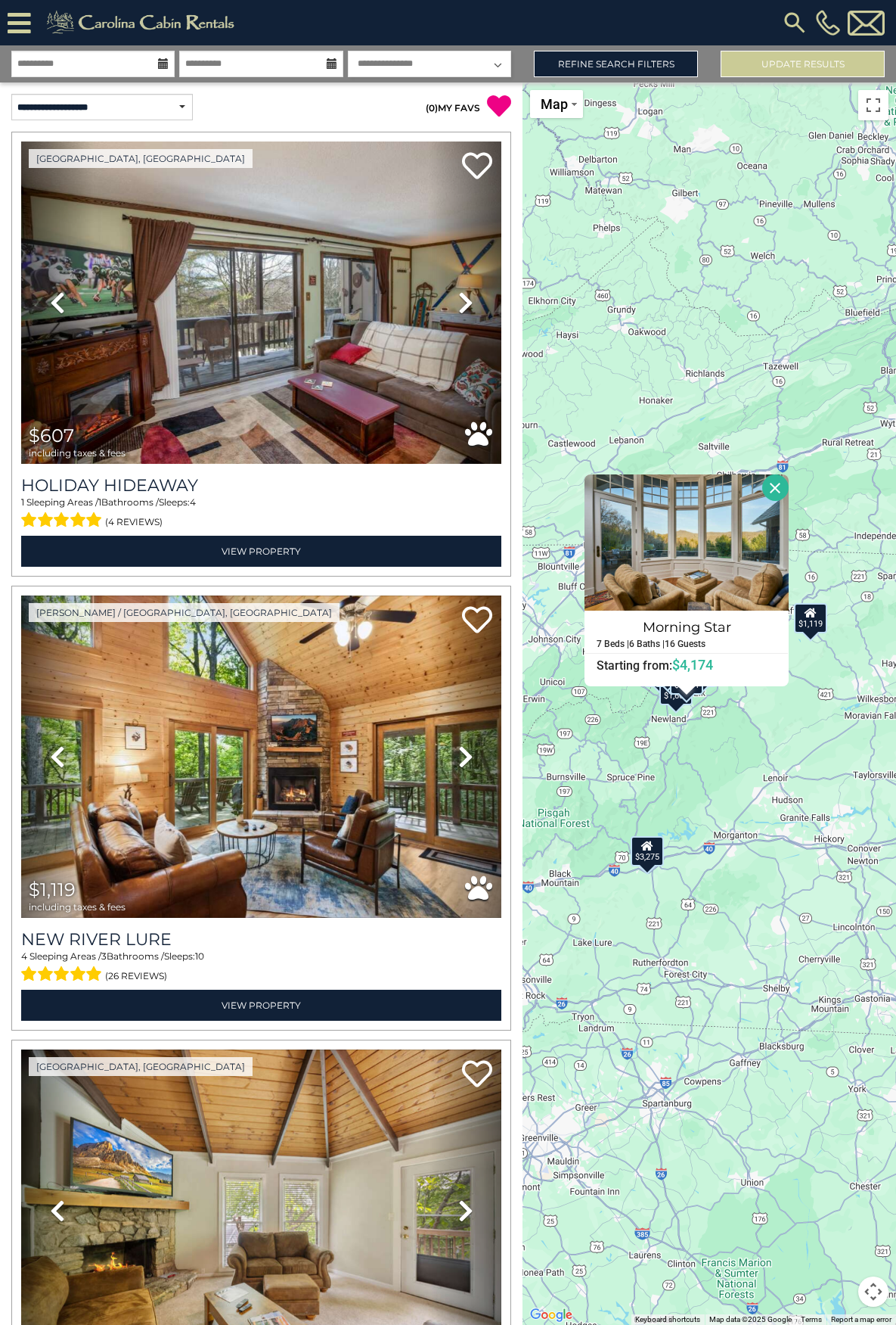
click at [720, 743] on div "$607 $1,119 $1,171 $1,195 $1,268 $1,387 $1,429 $1,504 $1,656 $1,661 $1,779 $1,8…" at bounding box center [709, 704] width 374 height 1243
click at [721, 735] on div "$607 $1,119 $1,171 $1,195 $1,268 $1,387 $1,429 $1,504 $1,656 $1,661 $1,779 $1,8…" at bounding box center [709, 704] width 374 height 1243
click at [752, 735] on div "$607 $1,119 $1,171 $1,195 $1,268 $1,387 $1,429 $1,504 $1,656 $1,661 $1,779 $1,8…" at bounding box center [709, 704] width 374 height 1243
click at [777, 502] on button "Close" at bounding box center [778, 489] width 27 height 27
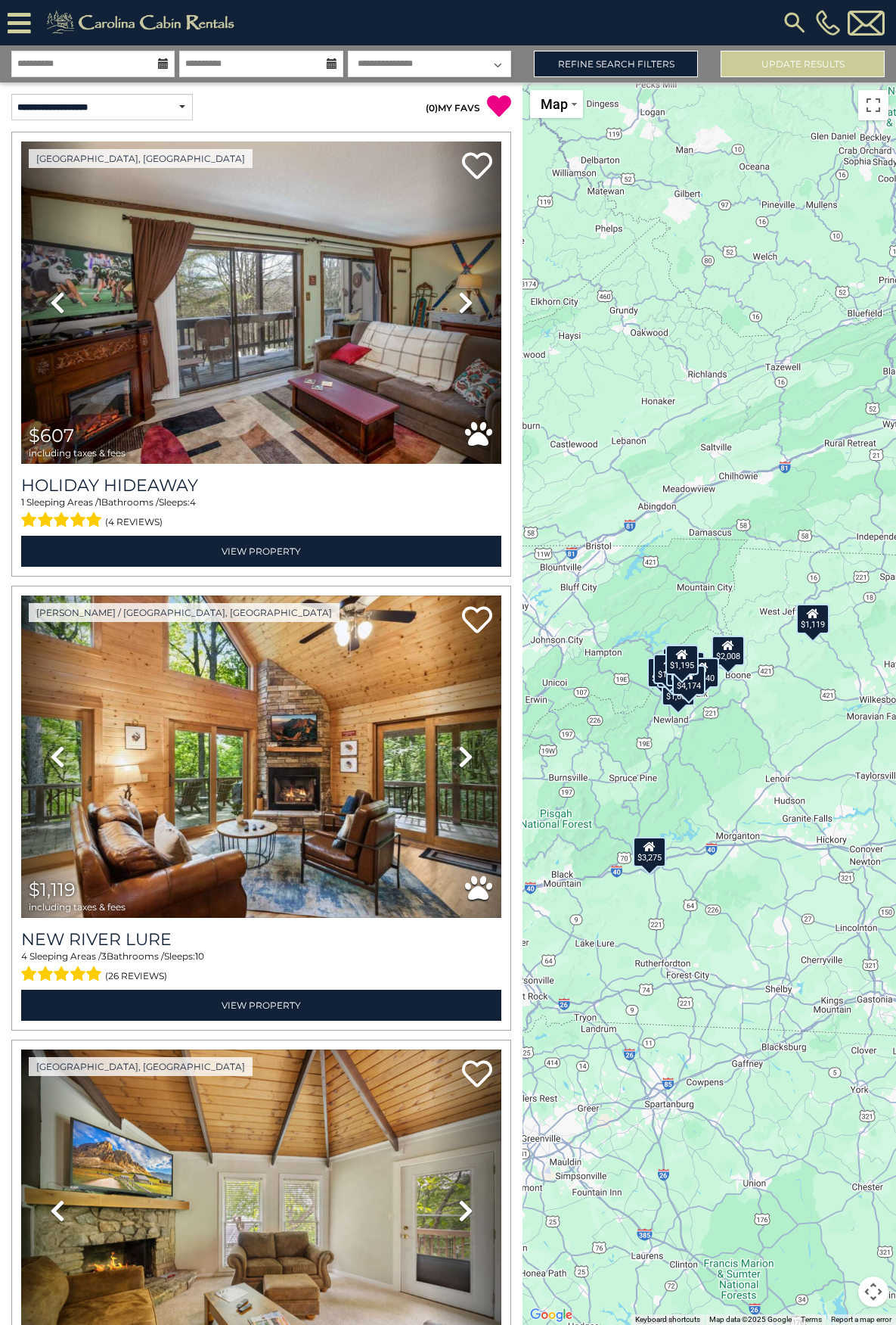
click at [713, 688] on div "$3,340" at bounding box center [702, 672] width 33 height 30
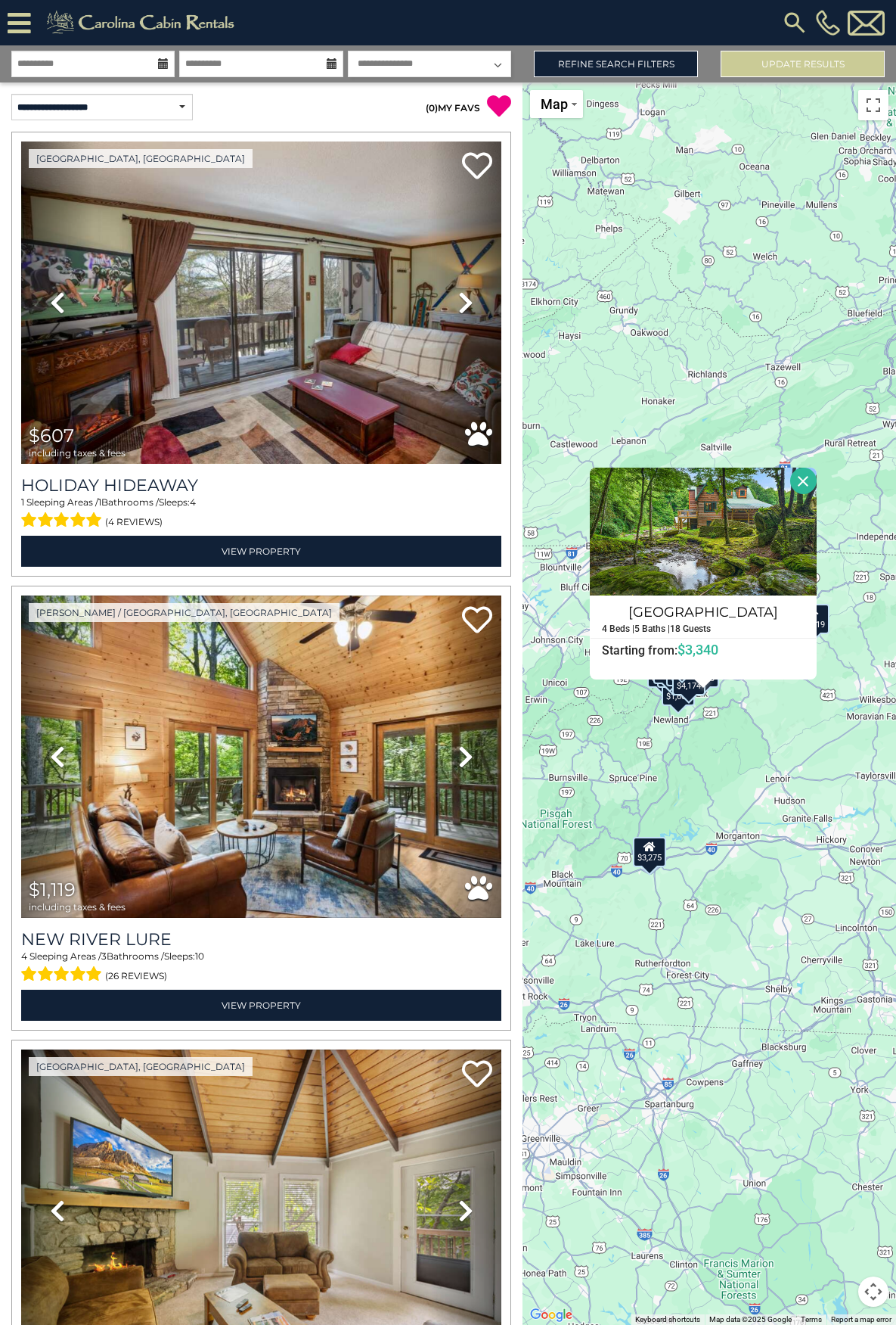
click at [745, 757] on div "$607 $1,119 $1,171 $1,195 $1,268 $1,387 $1,429 $1,504 $1,656 $1,661 $1,779 $1,8…" at bounding box center [709, 704] width 374 height 1243
click at [735, 746] on div "$607 $1,119 $1,171 $1,195 $1,268 $1,387 $1,429 $1,504 $1,656 $1,661 $1,779 $1,8…" at bounding box center [709, 704] width 374 height 1243
click at [716, 688] on div "$3,340" at bounding box center [702, 672] width 33 height 30
click at [712, 688] on div at bounding box center [703, 684] width 19 height 9
click at [692, 696] on div "$4,174" at bounding box center [688, 680] width 33 height 30
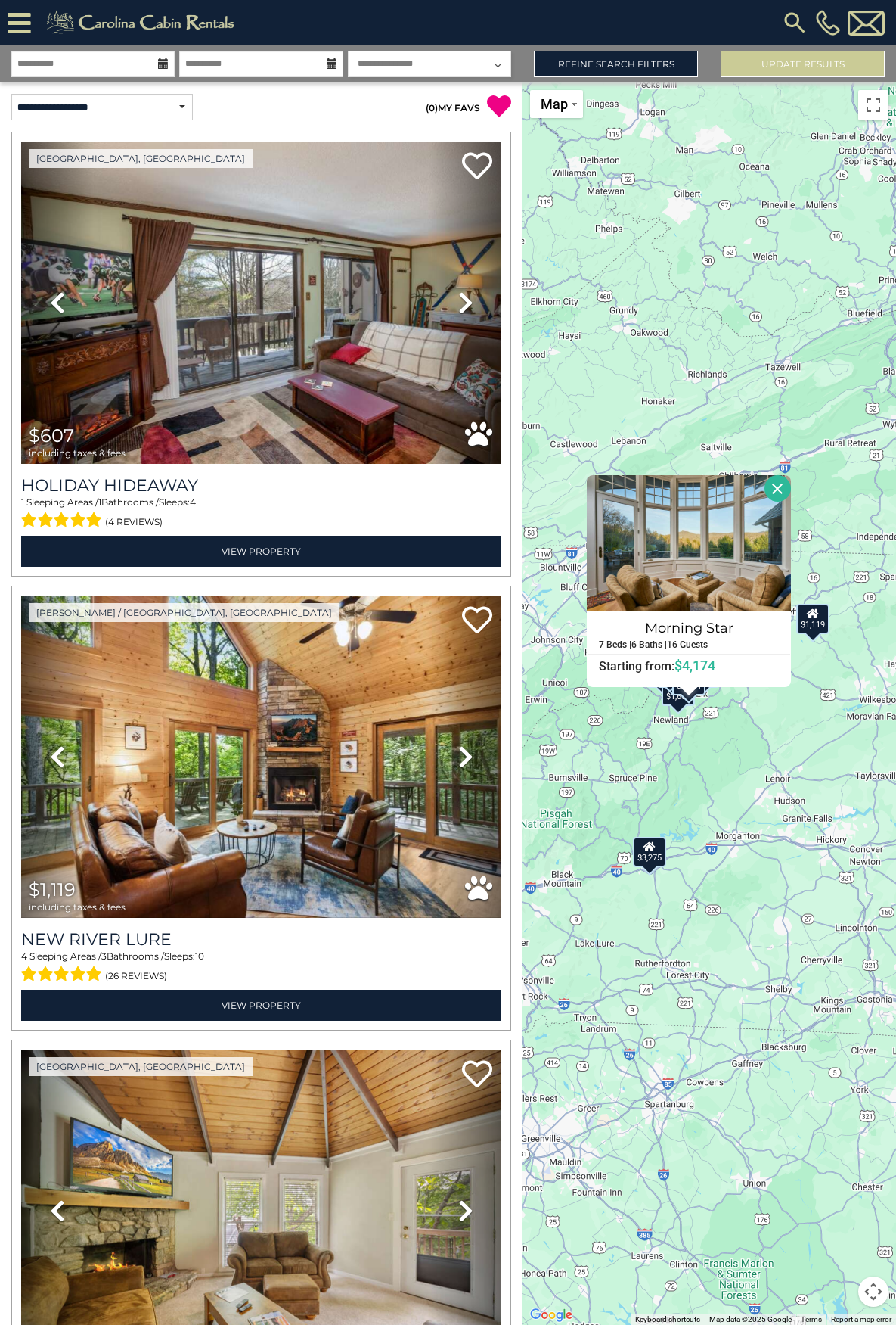
click at [676, 747] on div "$607 $1,119 $1,171 $1,195 $1,268 $1,387 $1,429 $1,504 $1,656 $1,661 $1,779 $1,8…" at bounding box center [709, 704] width 374 height 1243
click at [673, 706] on div "$1,661" at bounding box center [678, 691] width 33 height 30
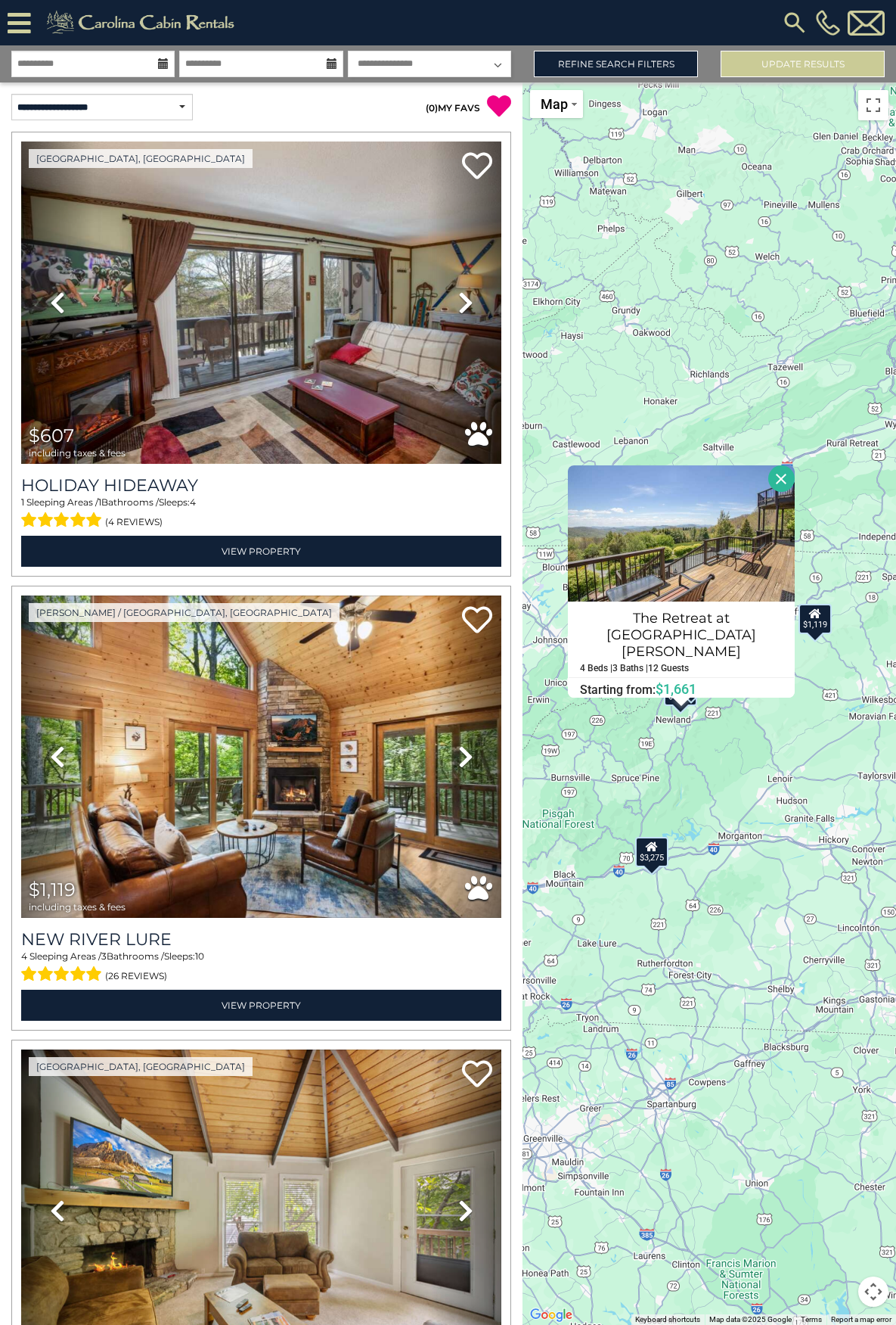
click at [778, 492] on button "Close" at bounding box center [782, 479] width 27 height 27
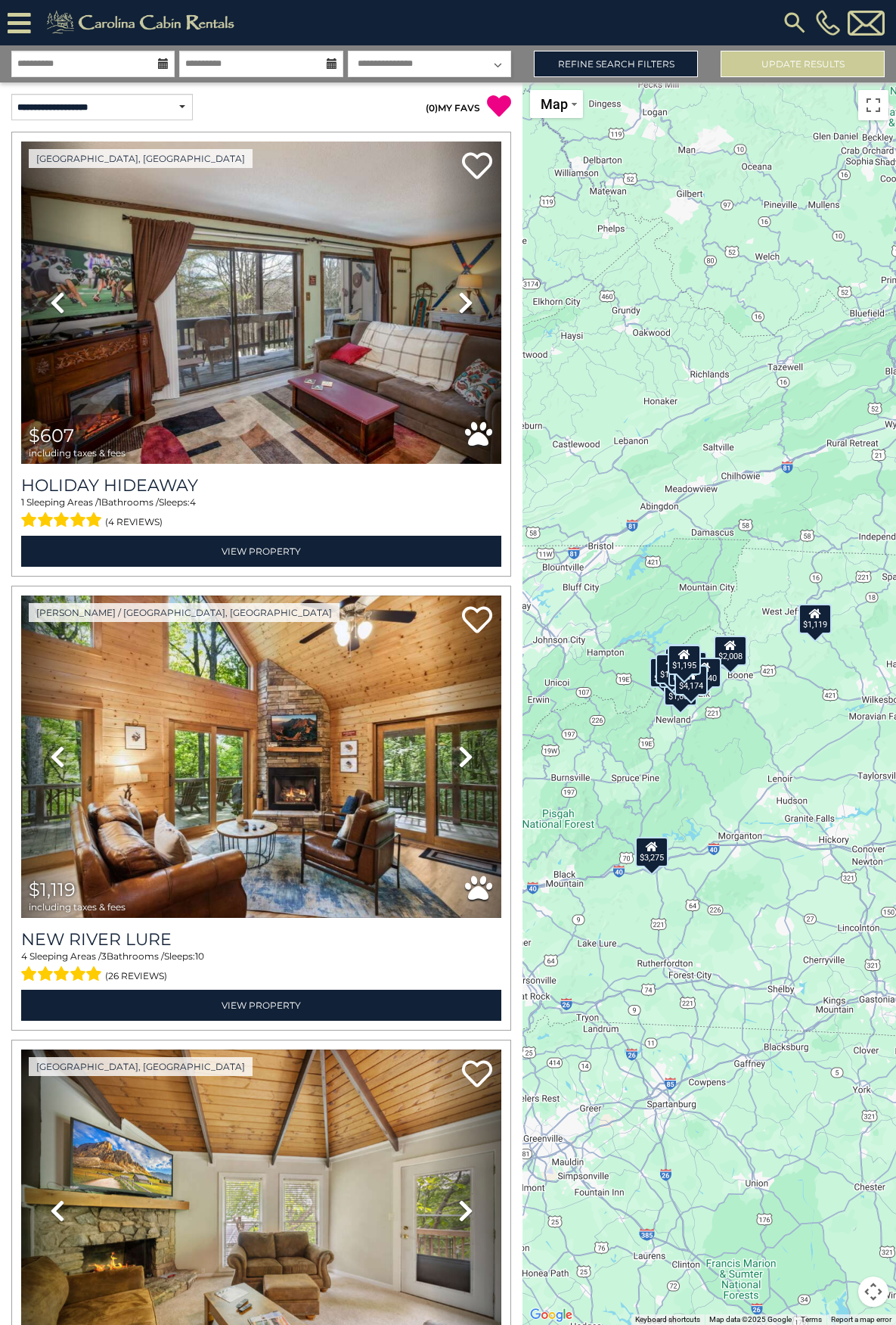
click at [671, 687] on div "$2,725" at bounding box center [685, 671] width 33 height 30
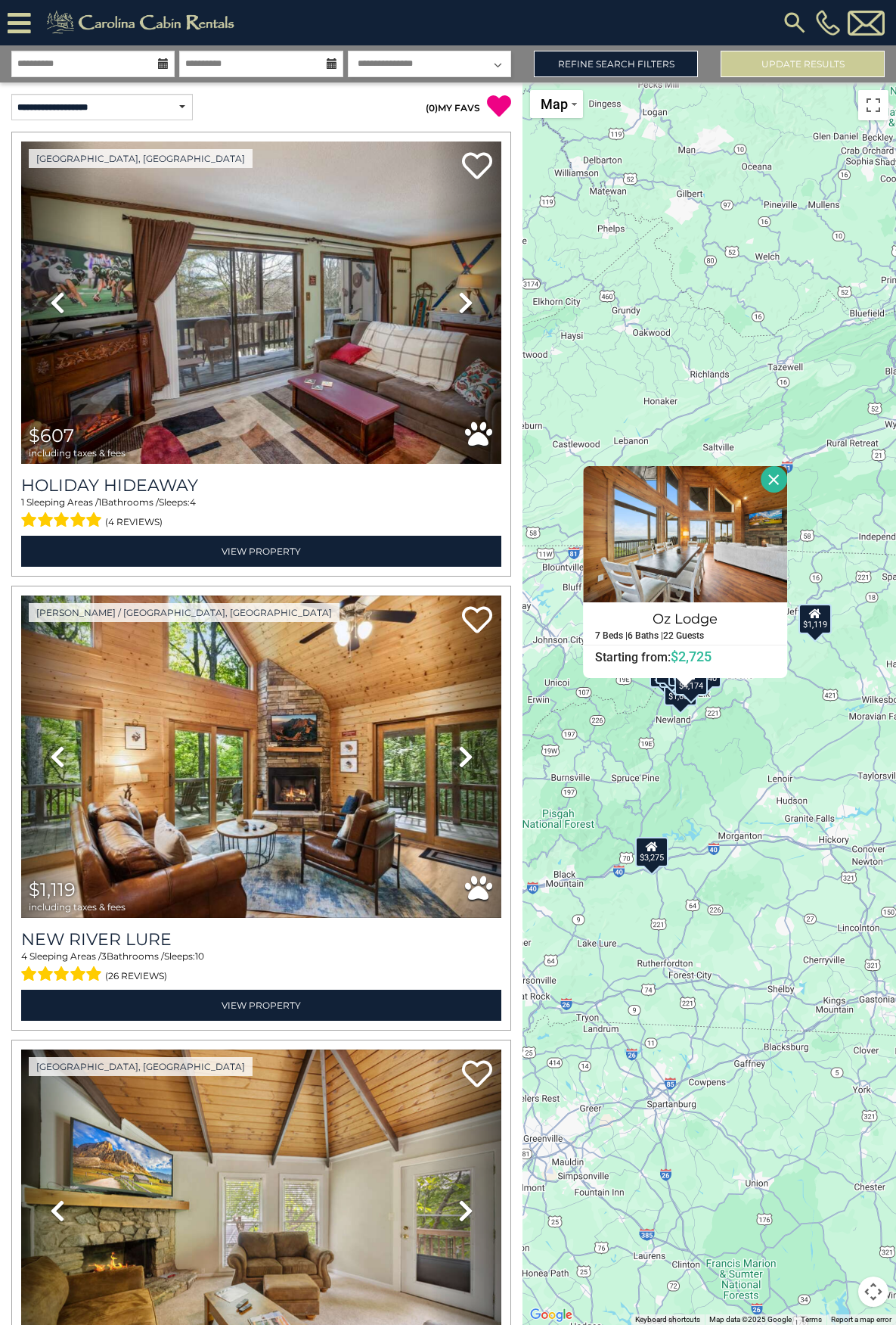
click at [775, 492] on button "Close" at bounding box center [774, 480] width 27 height 27
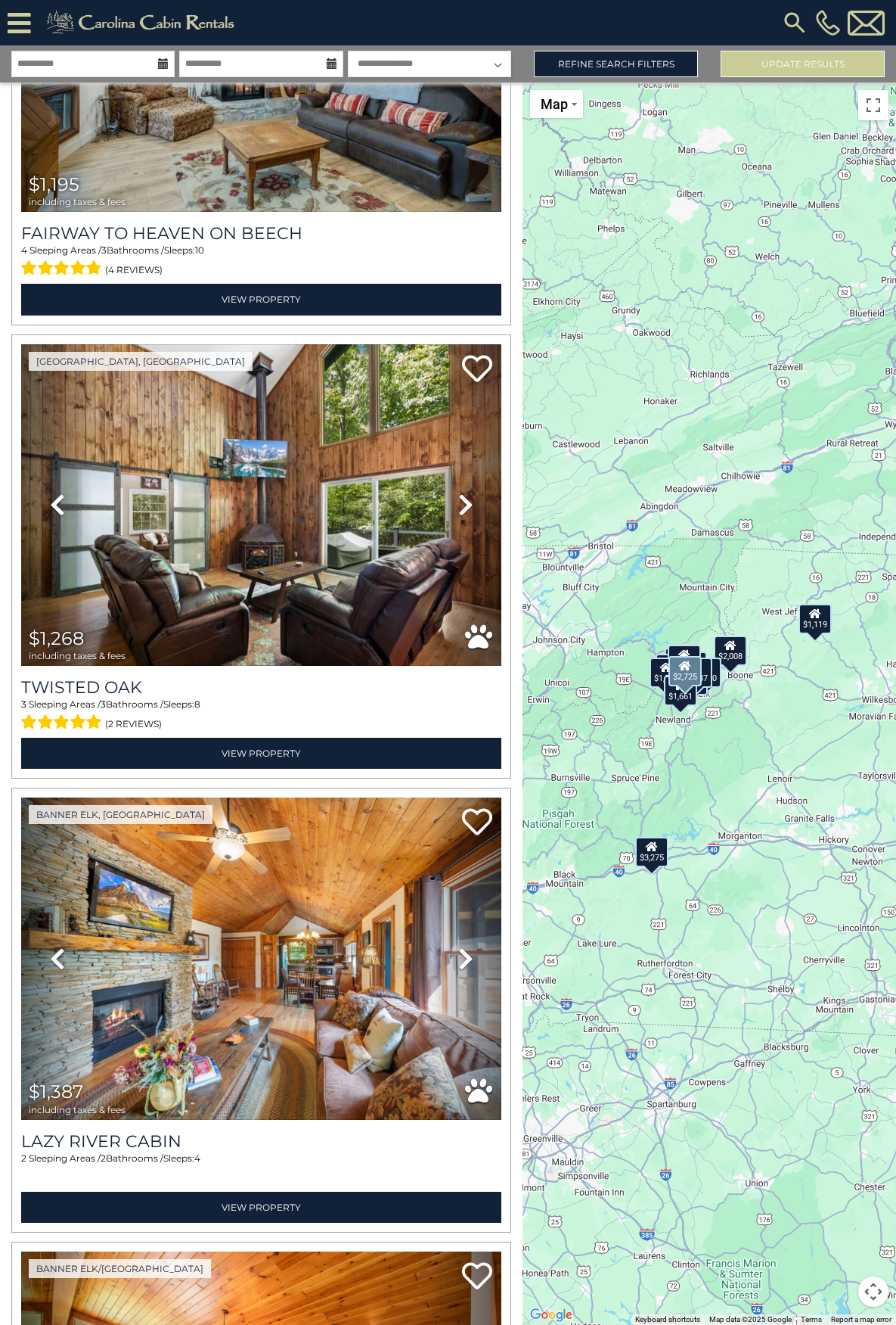
scroll to position [1587, 0]
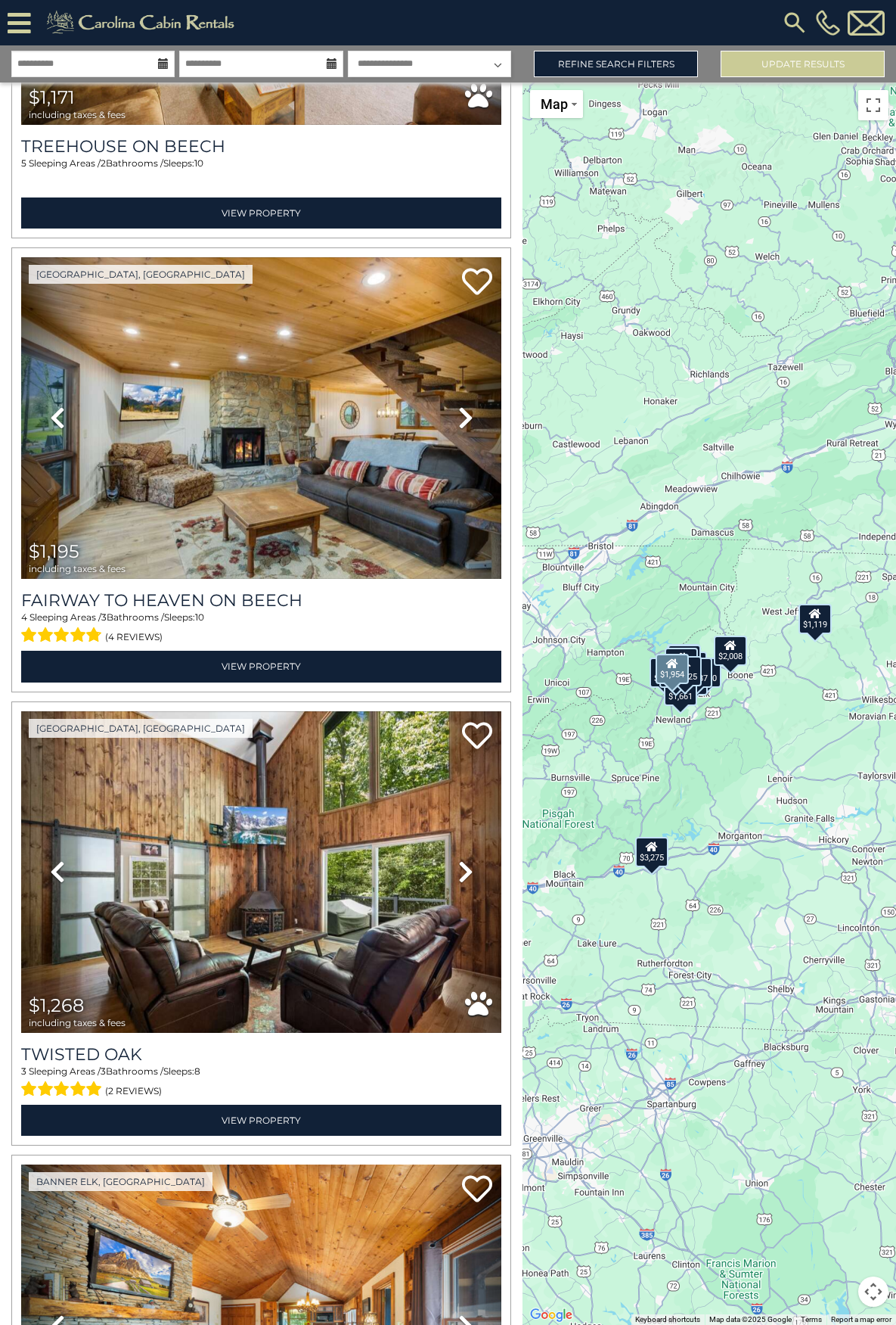
scroll to position [1208, 0]
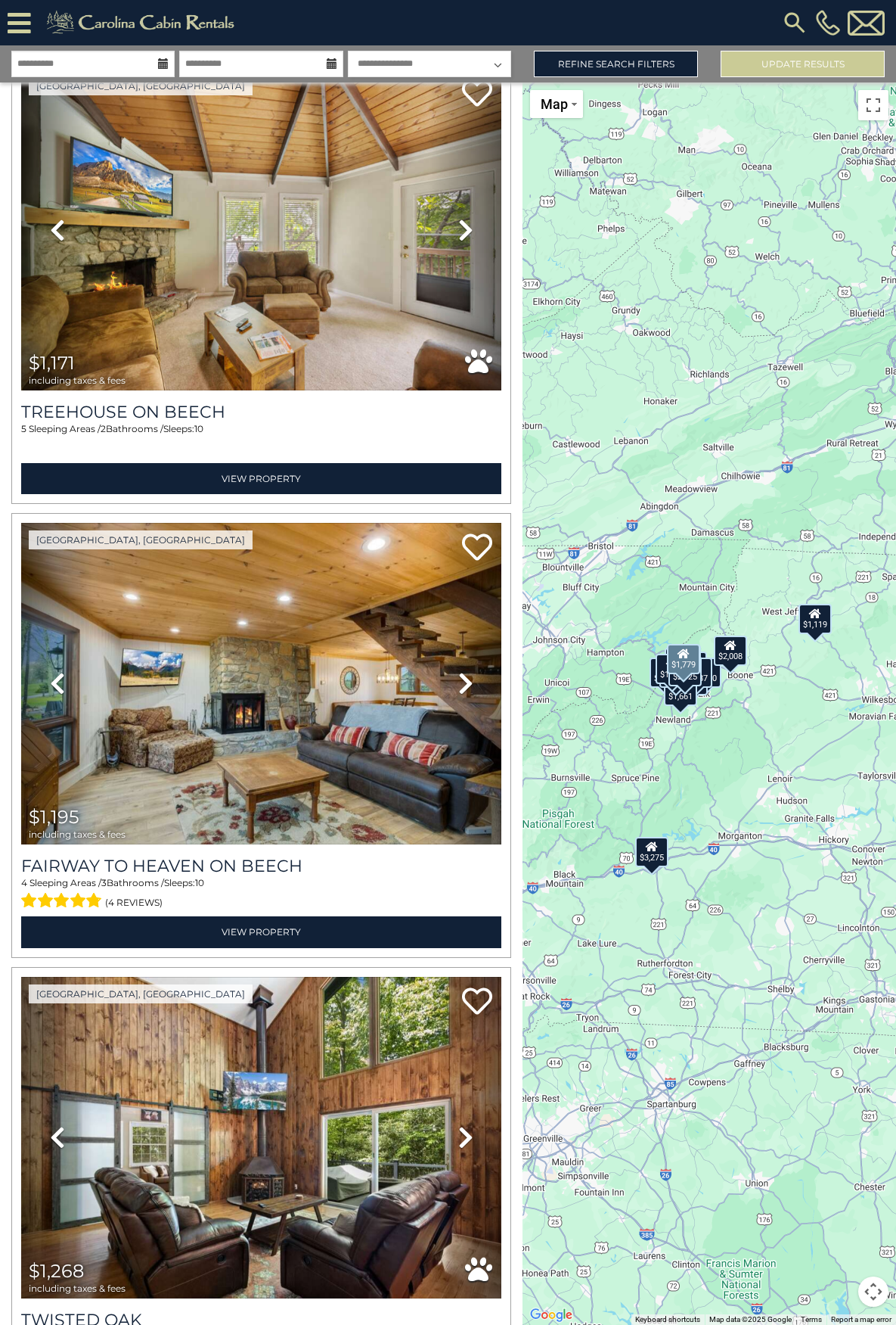
scroll to position [905, 0]
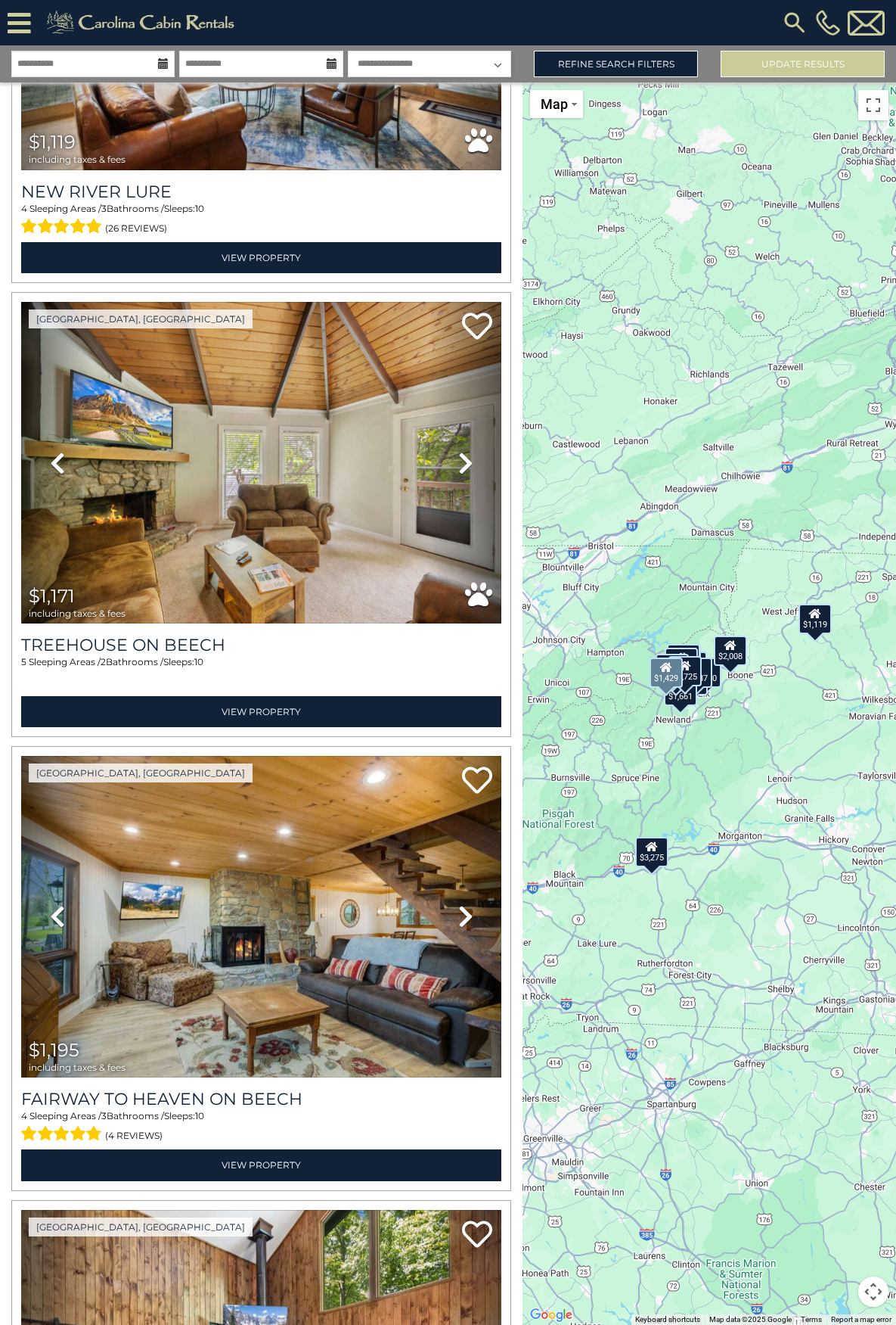
scroll to position [679, 0]
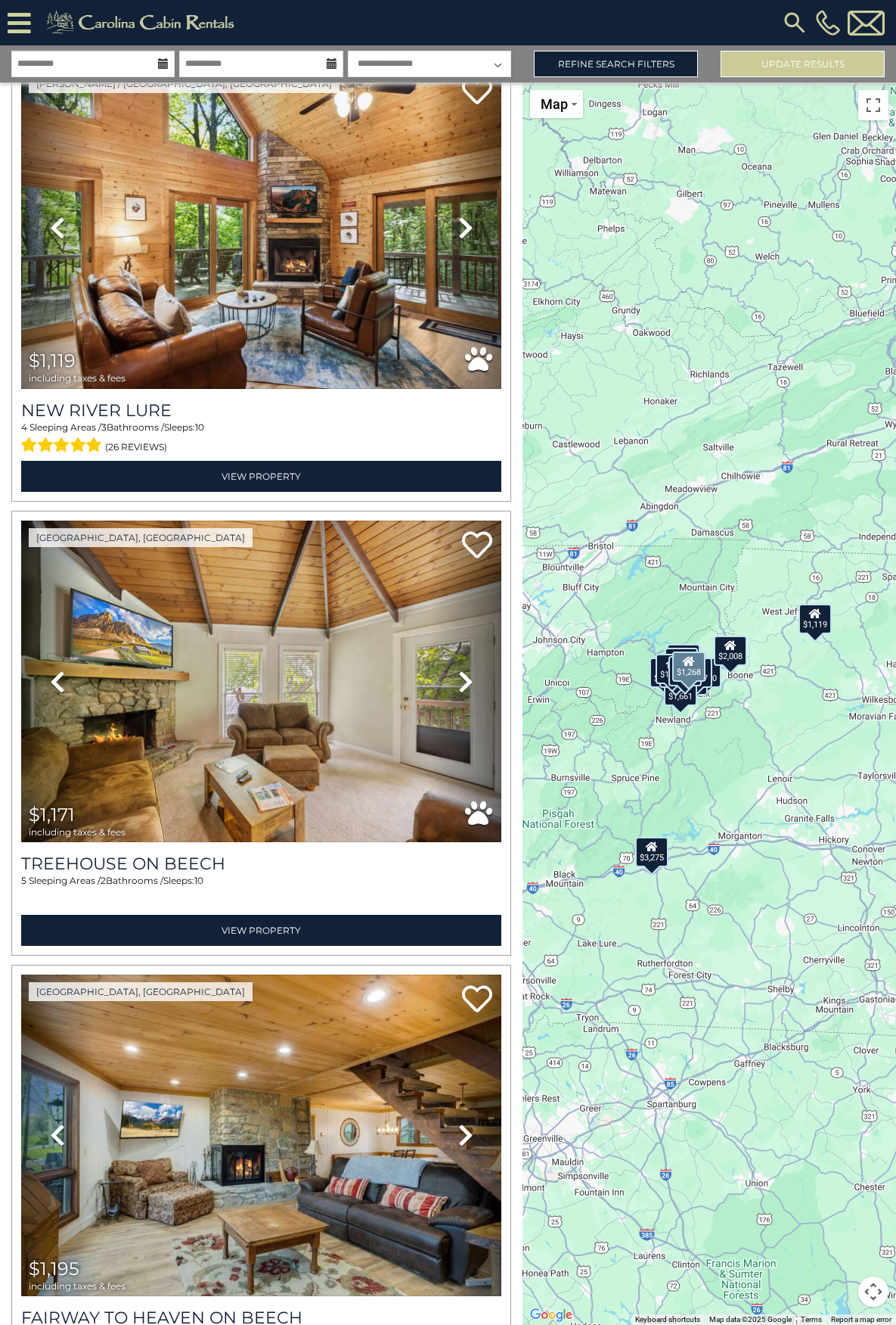
scroll to position [452, 0]
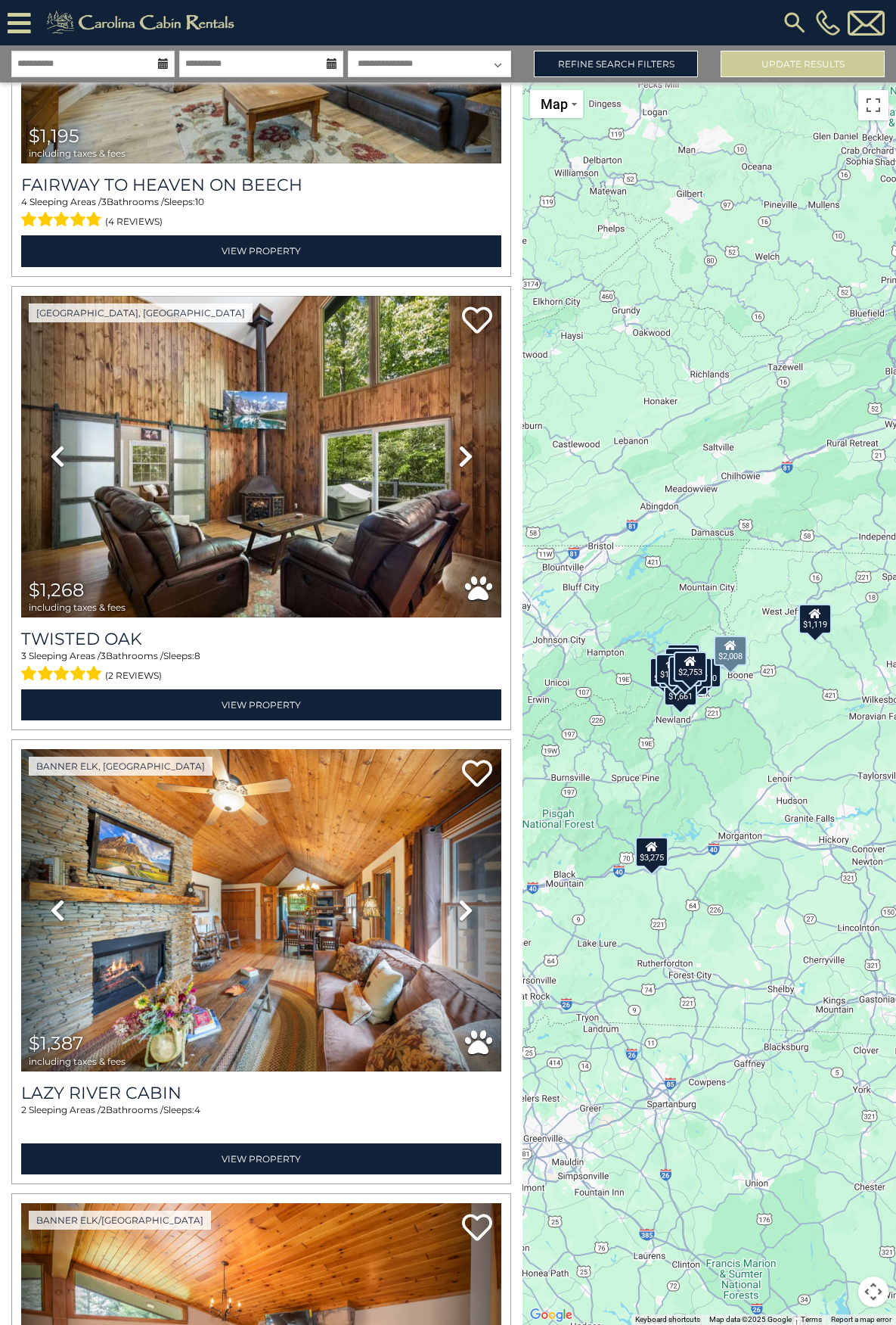
scroll to position [1662, 0]
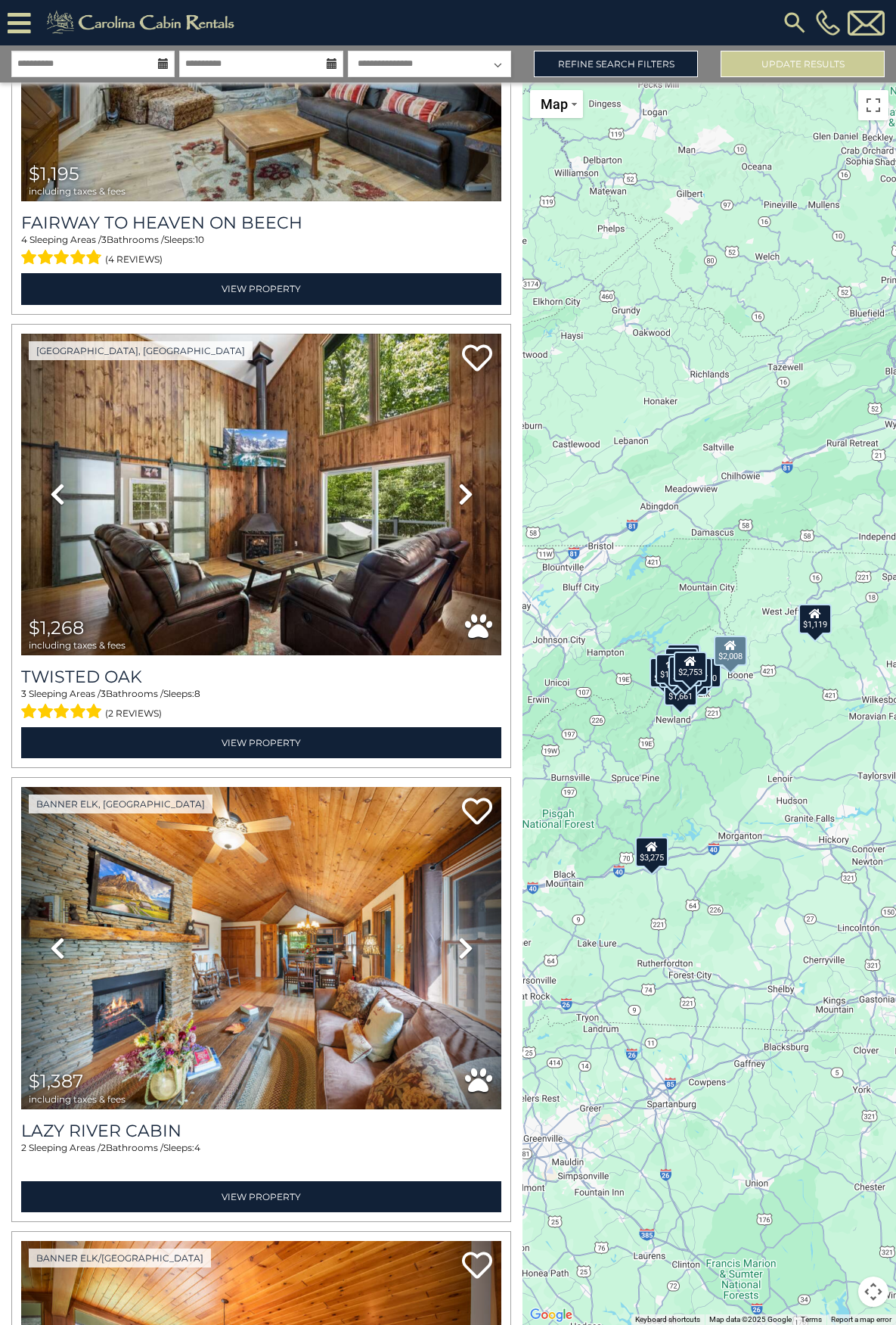
scroll to position [1587, 0]
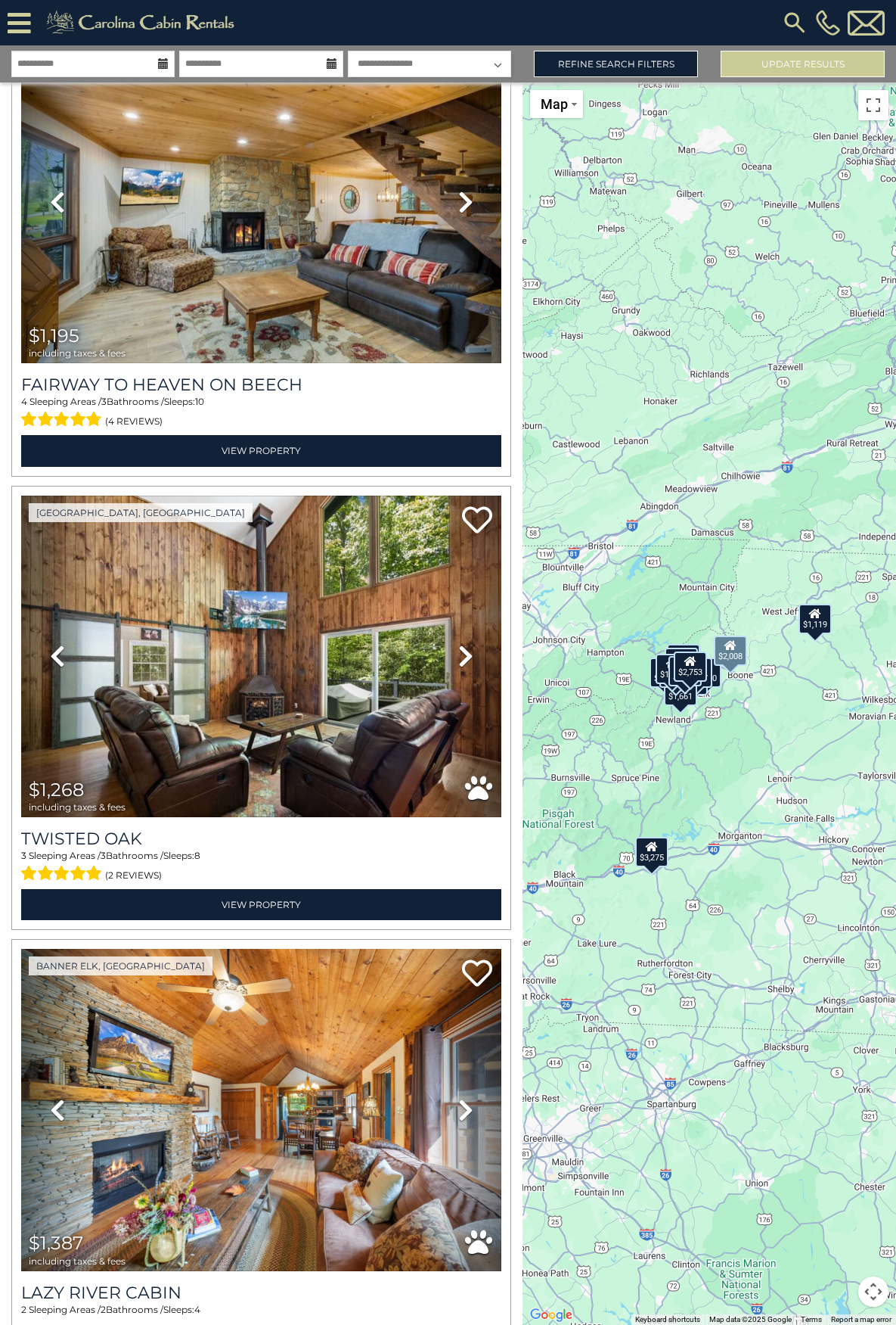
scroll to position [1435, 0]
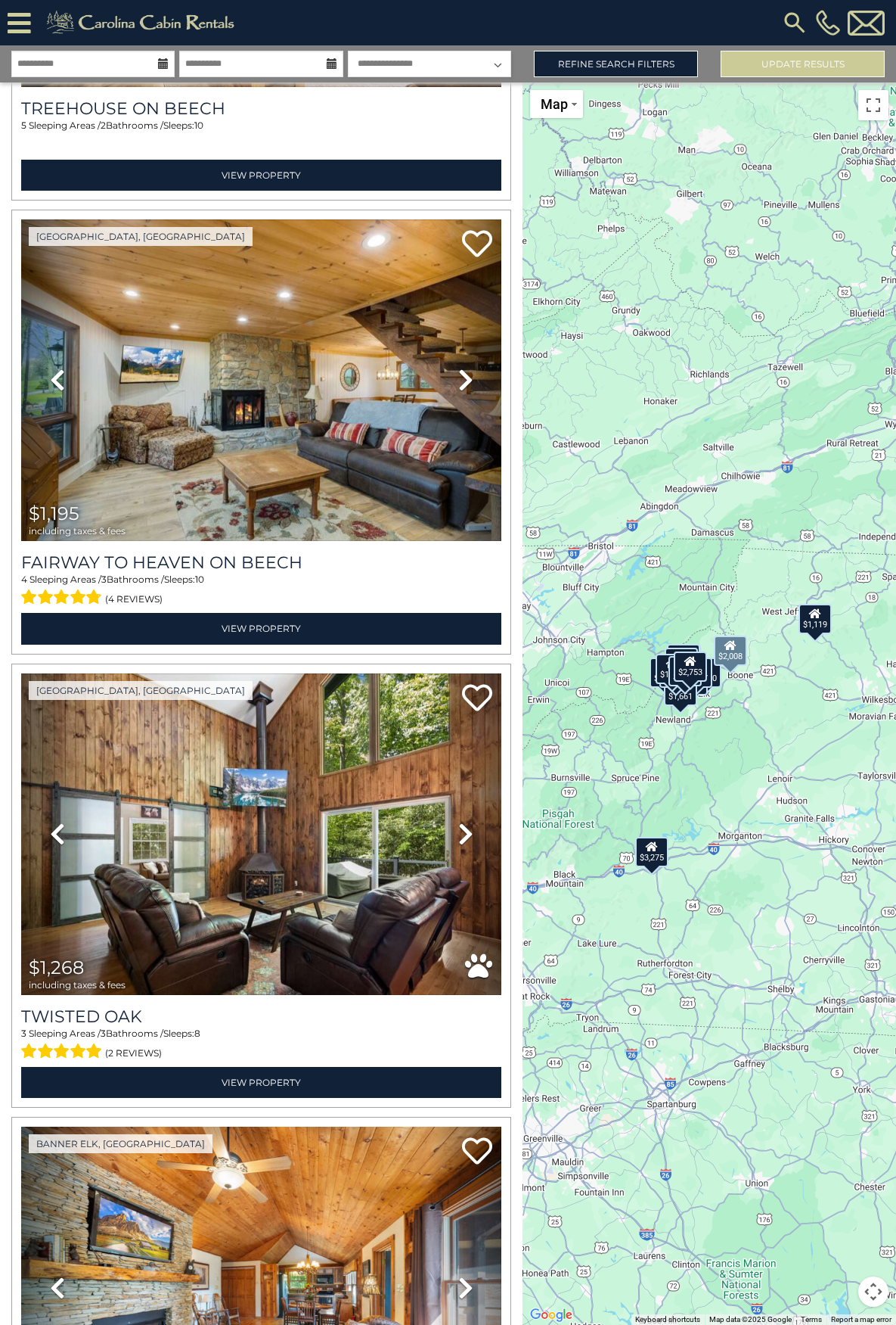
scroll to position [1208, 0]
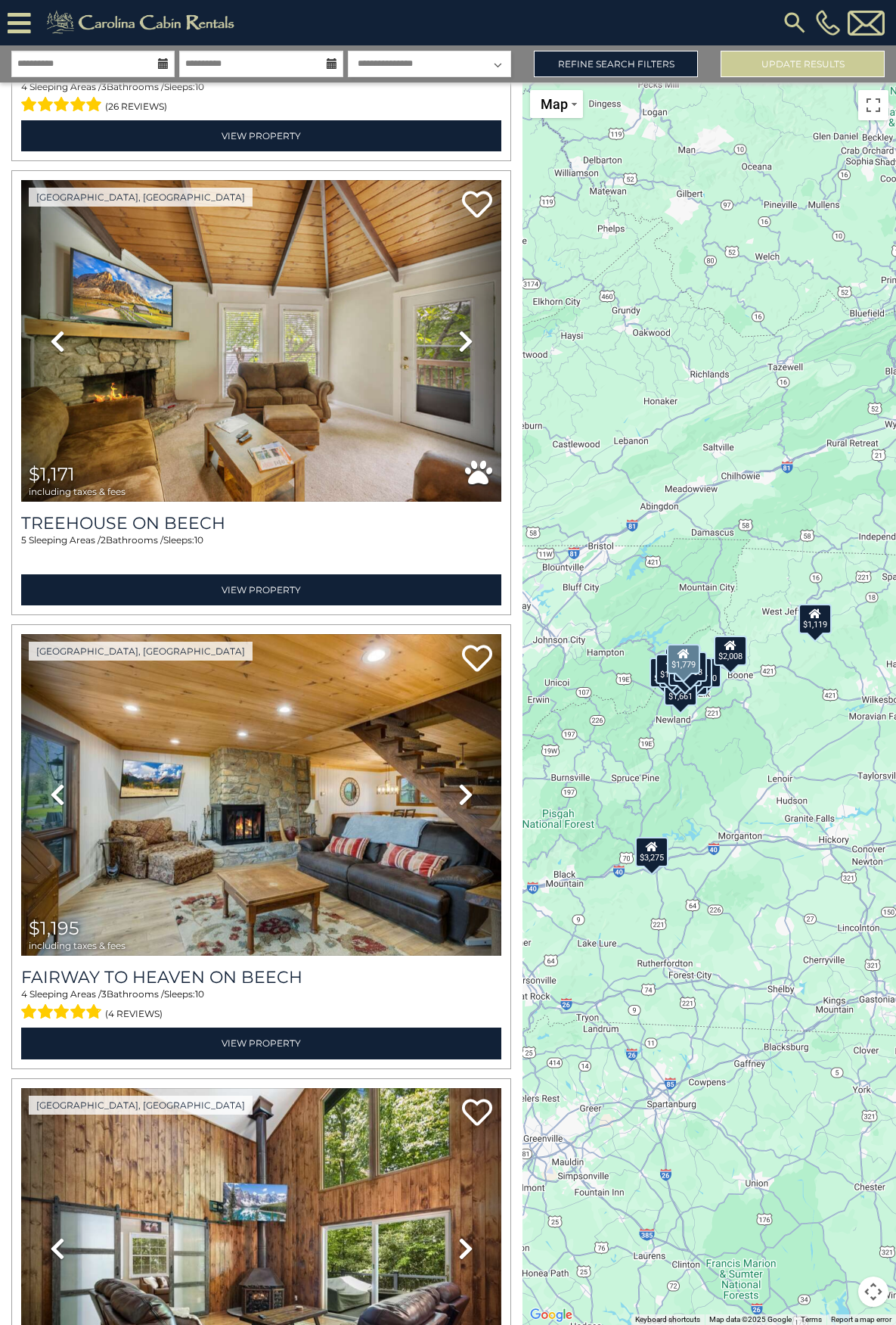
scroll to position [830, 0]
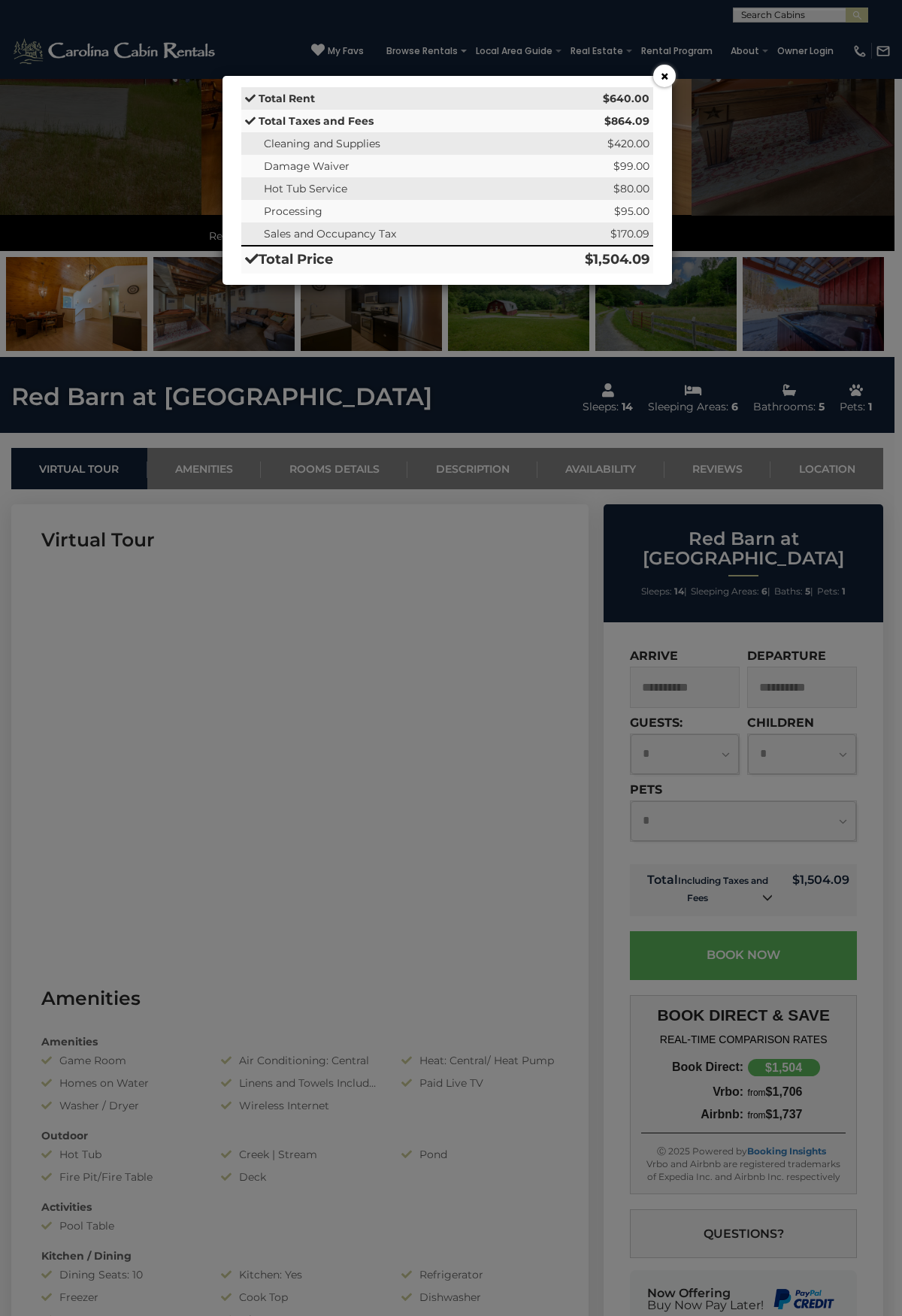
click at [662, 75] on button "×" at bounding box center [663, 76] width 22 height 22
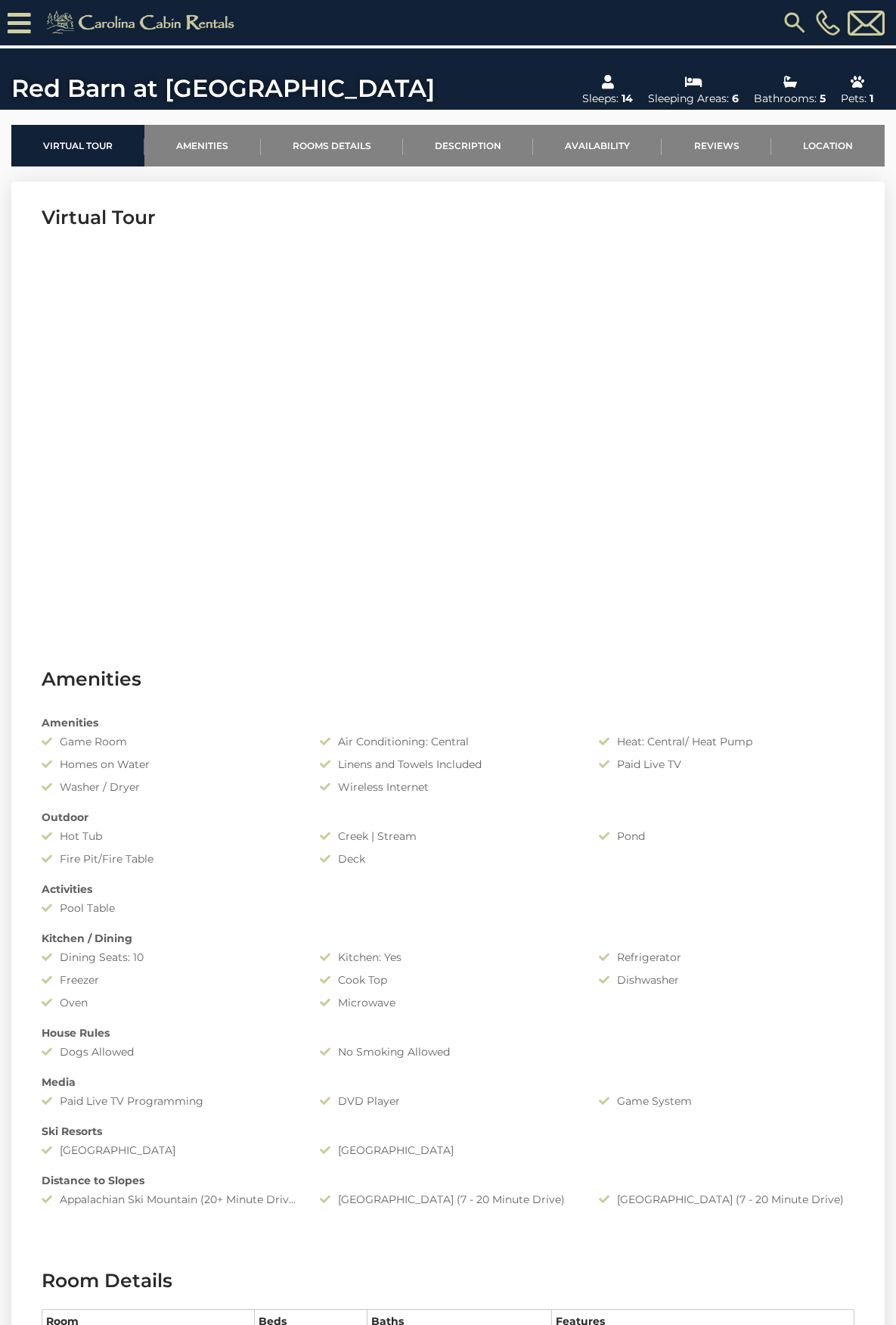
scroll to position [378, 0]
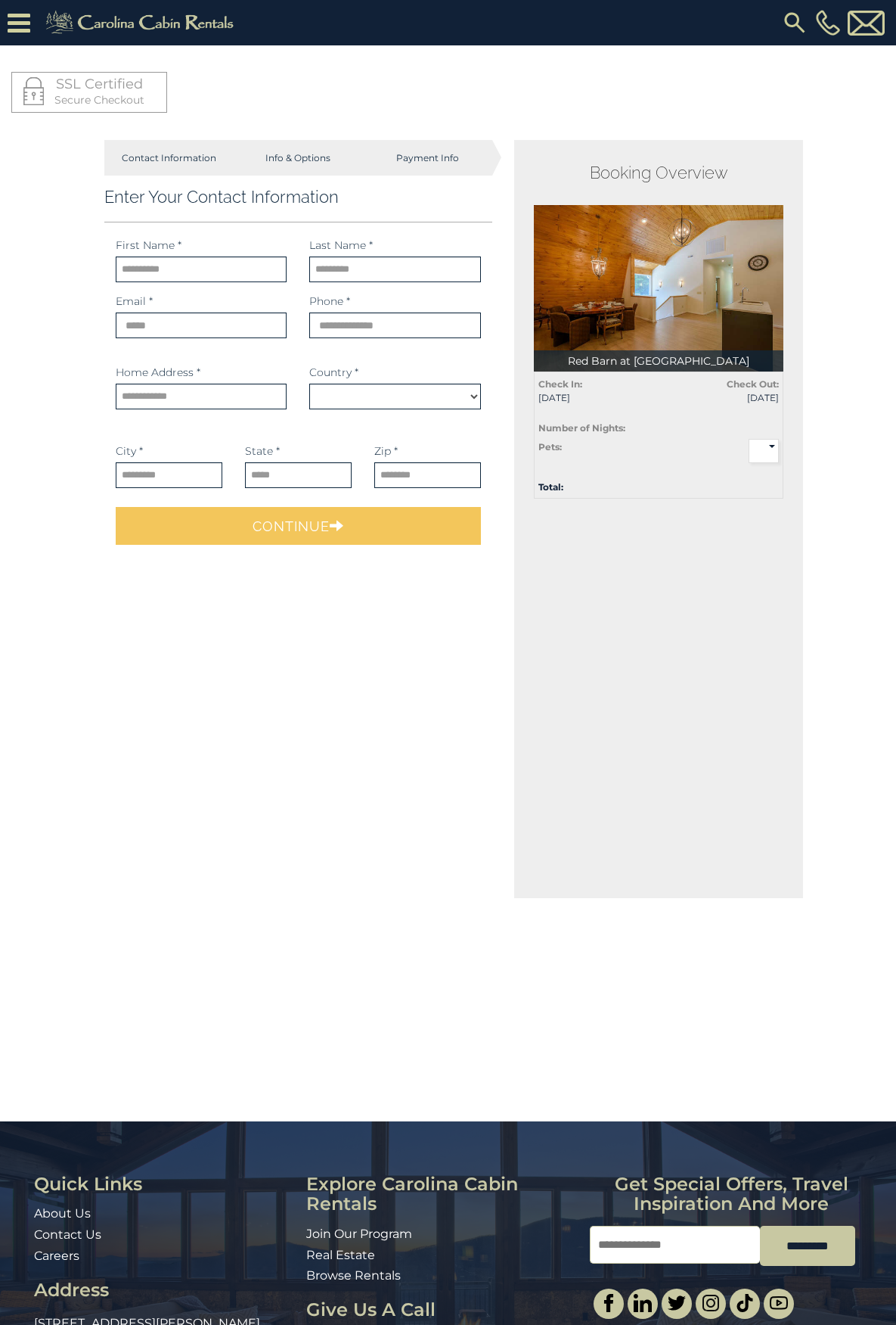
select select "*********"
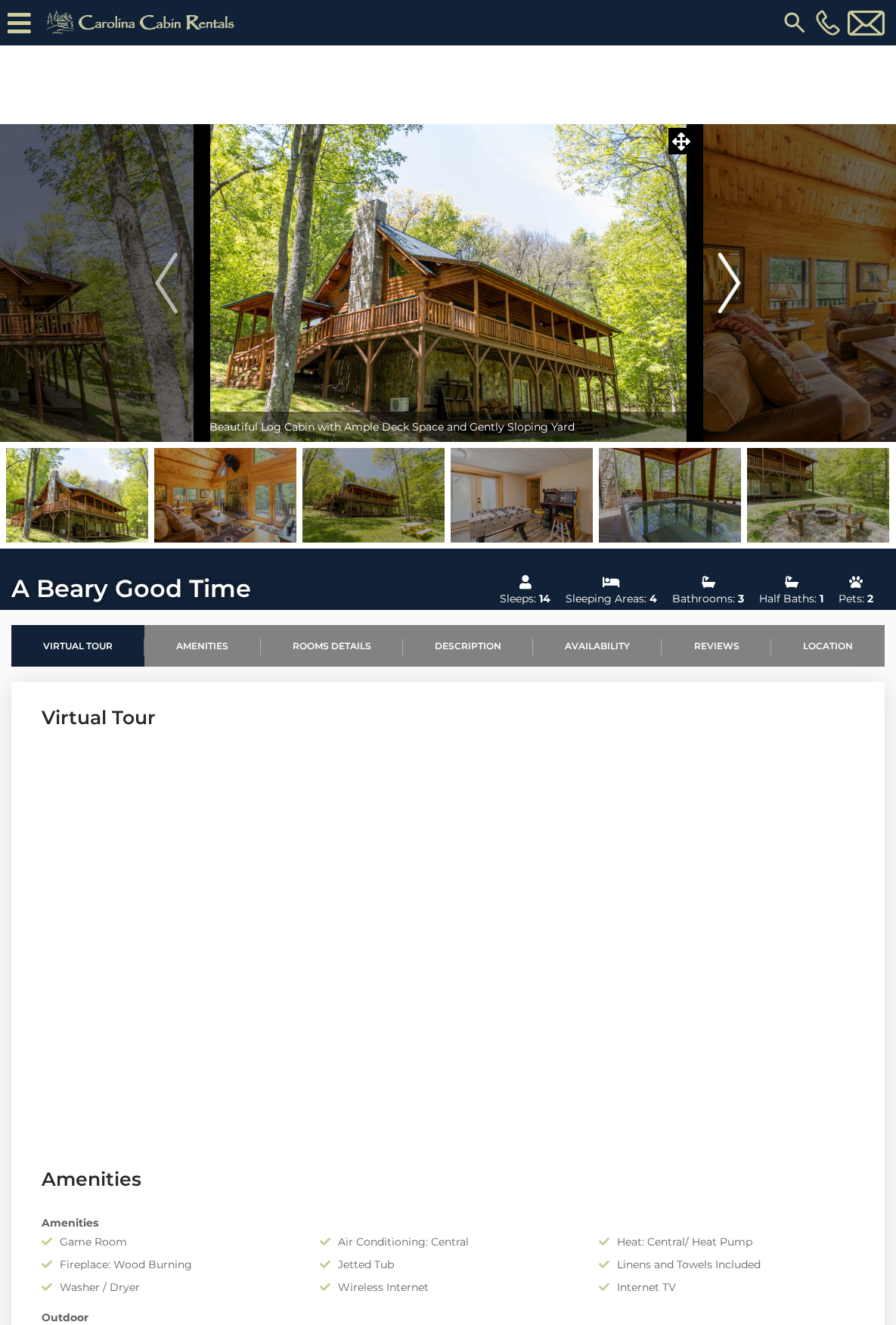
click at [727, 273] on img "Next" at bounding box center [729, 283] width 22 height 61
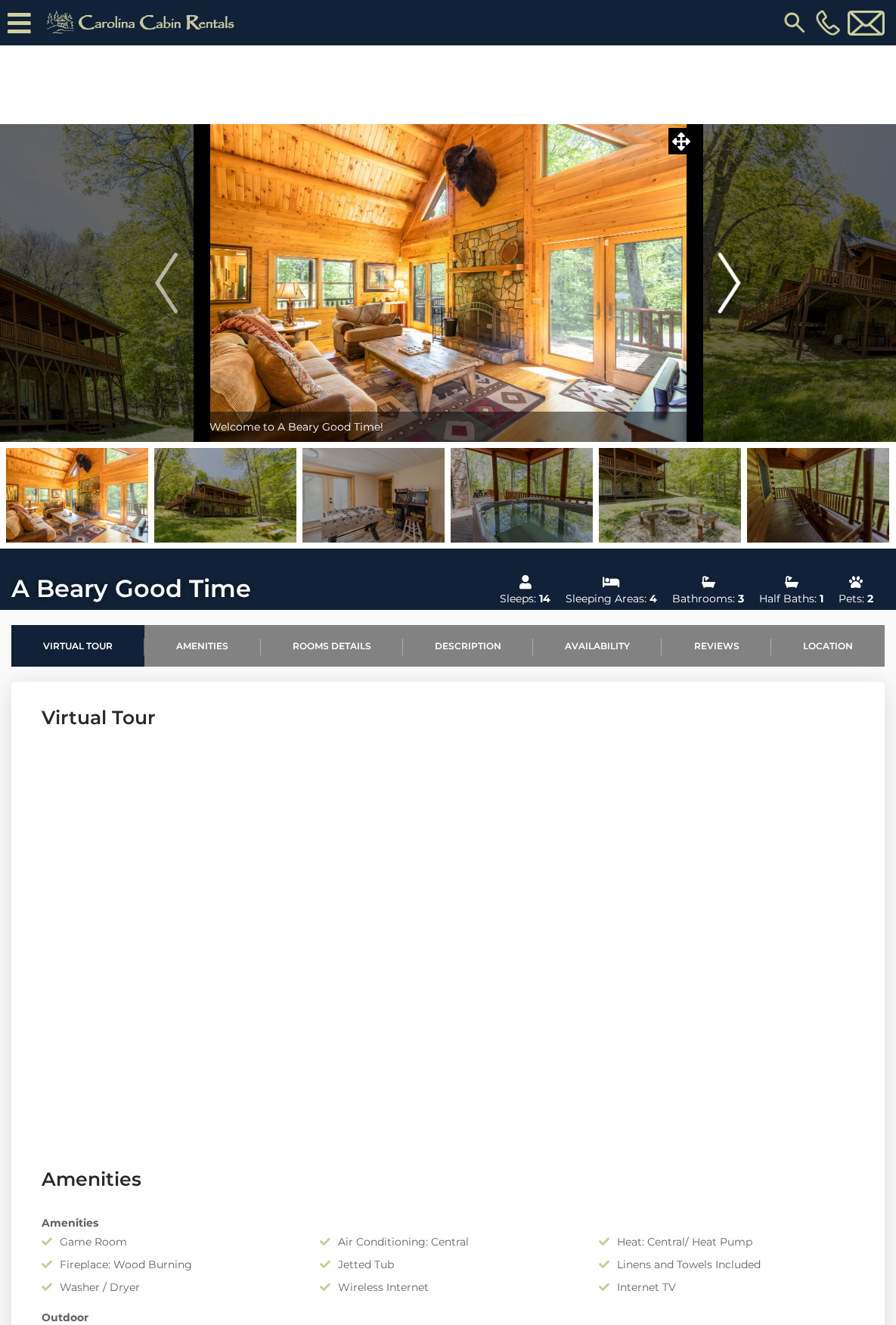
click at [729, 274] on img "Next" at bounding box center [729, 283] width 22 height 61
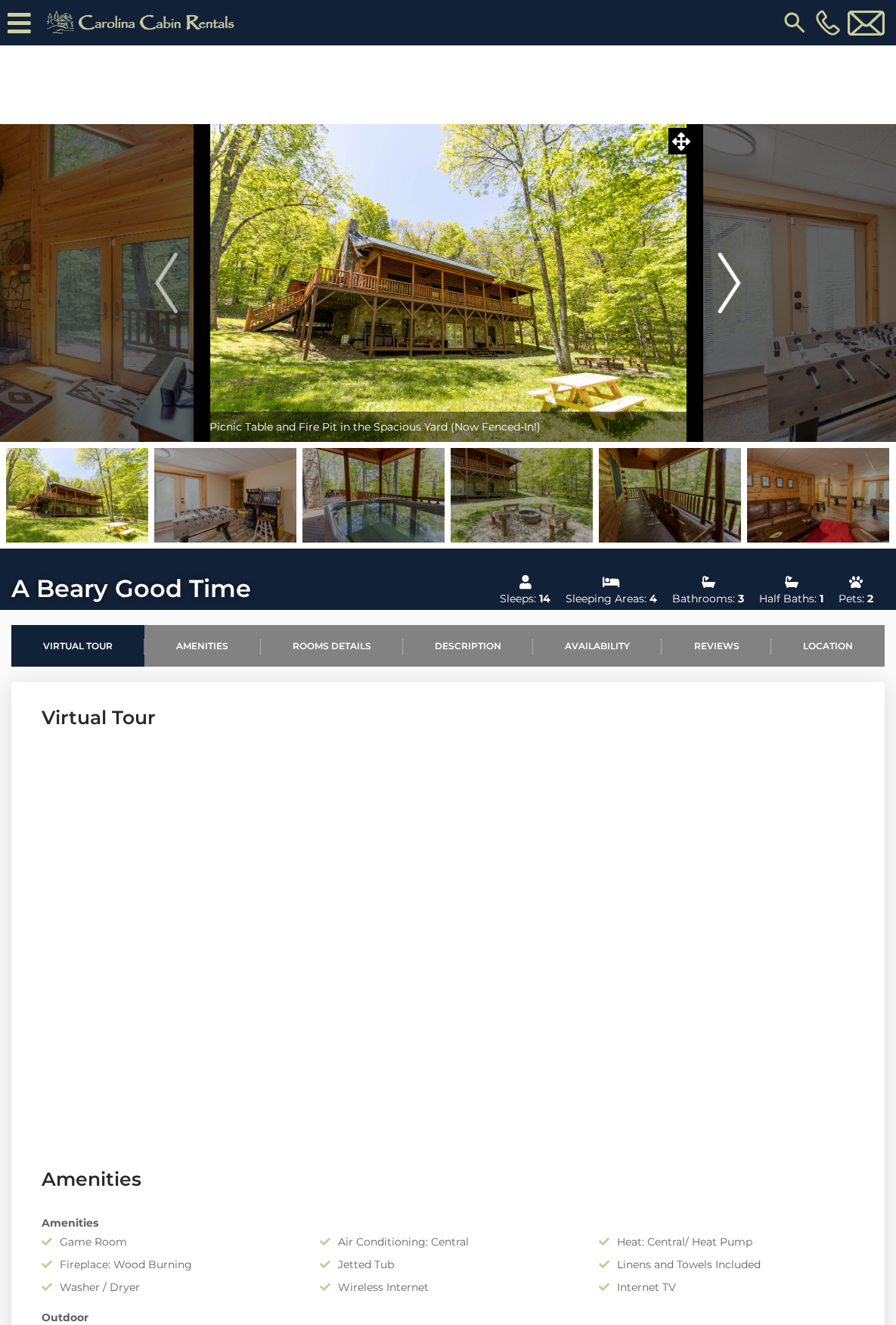
click at [735, 278] on img "Next" at bounding box center [729, 283] width 22 height 61
